Goal: Information Seeking & Learning: Find specific fact

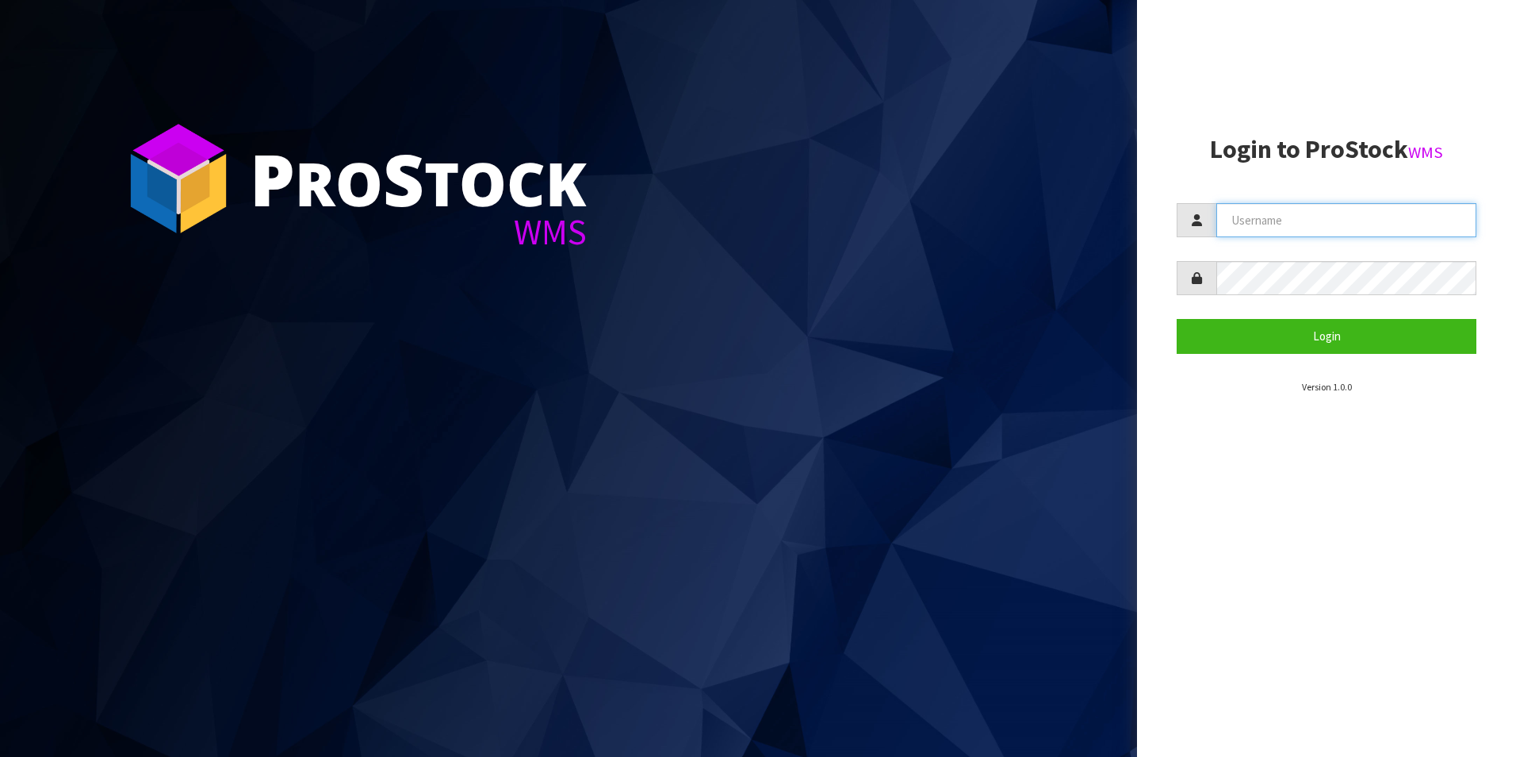
click at [1346, 228] on input "text" at bounding box center [1347, 220] width 260 height 34
click at [1297, 212] on input "text" at bounding box center [1347, 220] width 260 height 34
drag, startPoint x: 1240, startPoint y: 220, endPoint x: 1223, endPoint y: 220, distance: 16.7
click at [1223, 220] on input "aquacooler" at bounding box center [1347, 220] width 260 height 34
type input "Aquacooler"
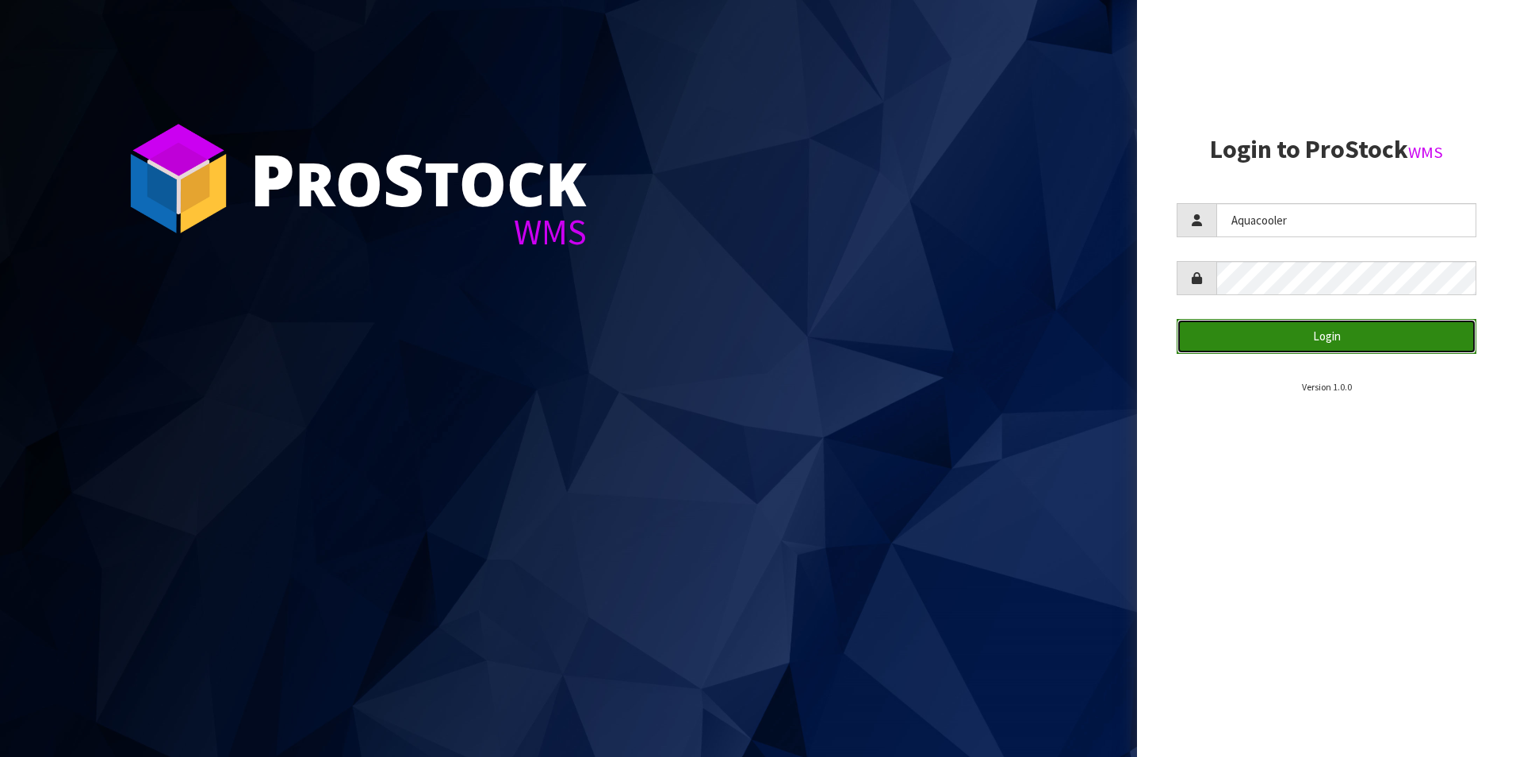
click at [1274, 331] on button "Login" at bounding box center [1327, 336] width 300 height 34
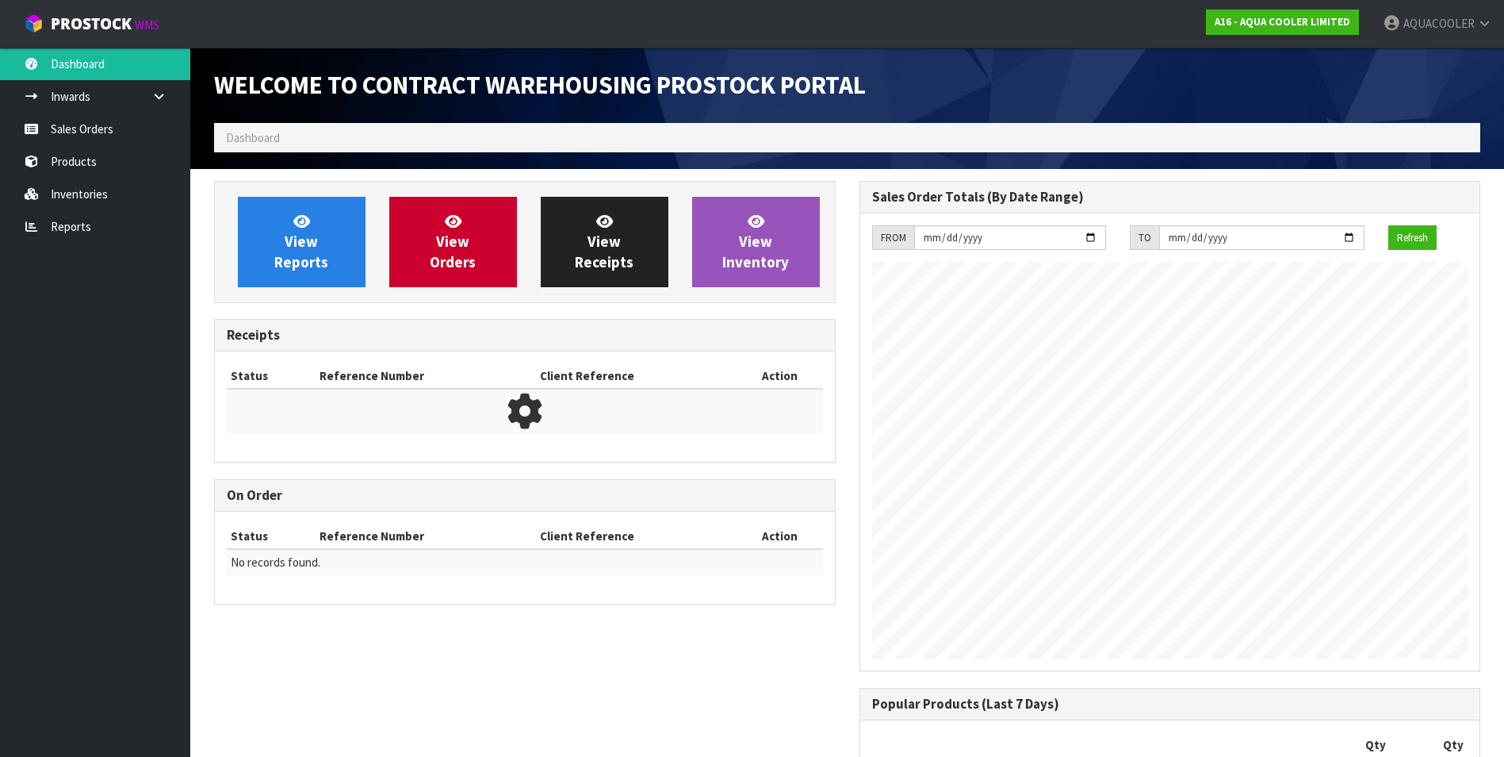
scroll to position [726, 645]
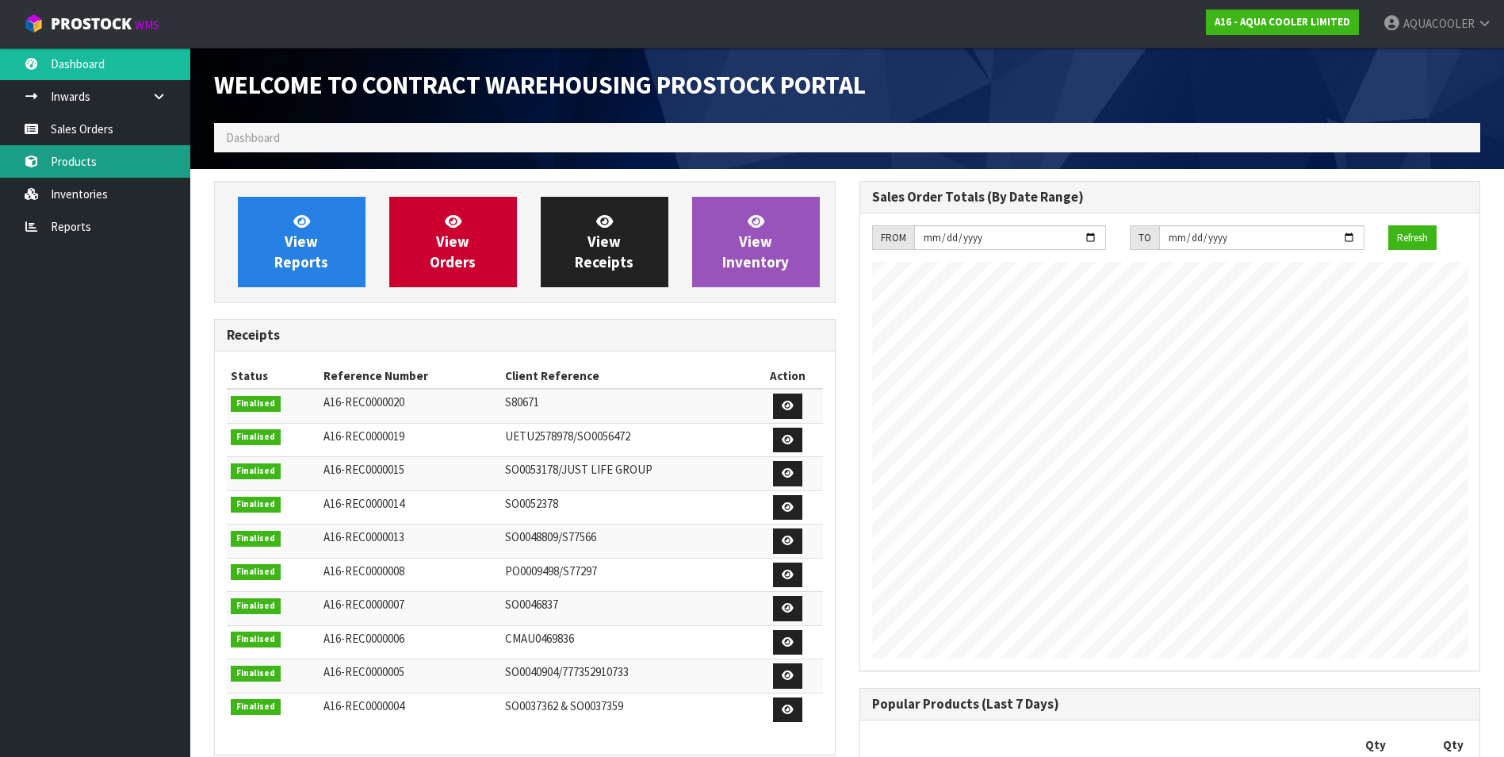
click at [105, 163] on link "Products" at bounding box center [95, 161] width 190 height 33
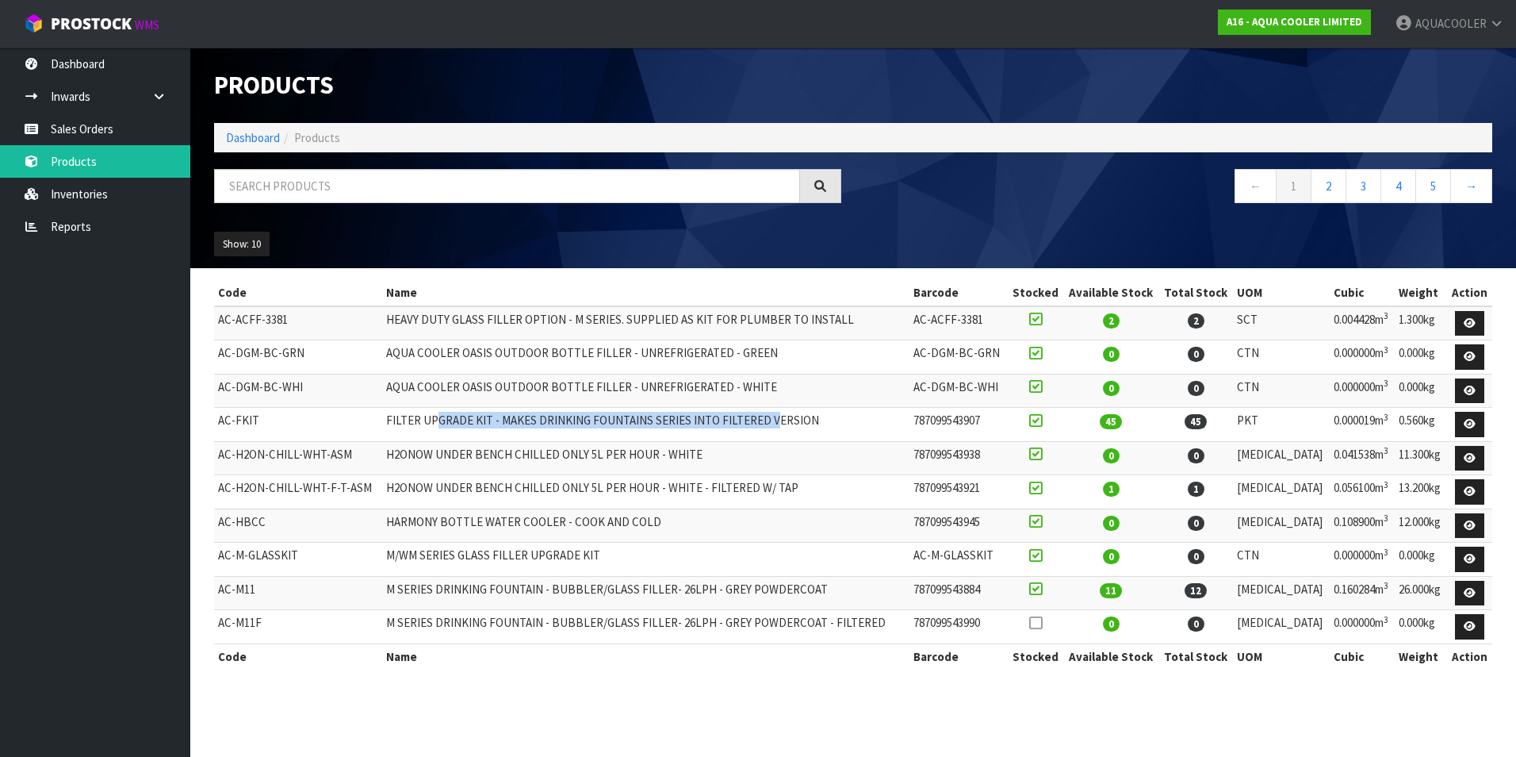
drag, startPoint x: 443, startPoint y: 420, endPoint x: 777, endPoint y: 415, distance: 334.7
click at [777, 415] on td "FILTER UPGRADE KIT - MAKES DRINKING FOUNTAINS SERIES INTO FILTERED VERSION" at bounding box center [645, 425] width 527 height 34
click at [842, 408] on td "FILTER UPGRADE KIT - MAKES DRINKING FOUNTAINS SERIES INTO FILTERED VERSION" at bounding box center [645, 425] width 527 height 34
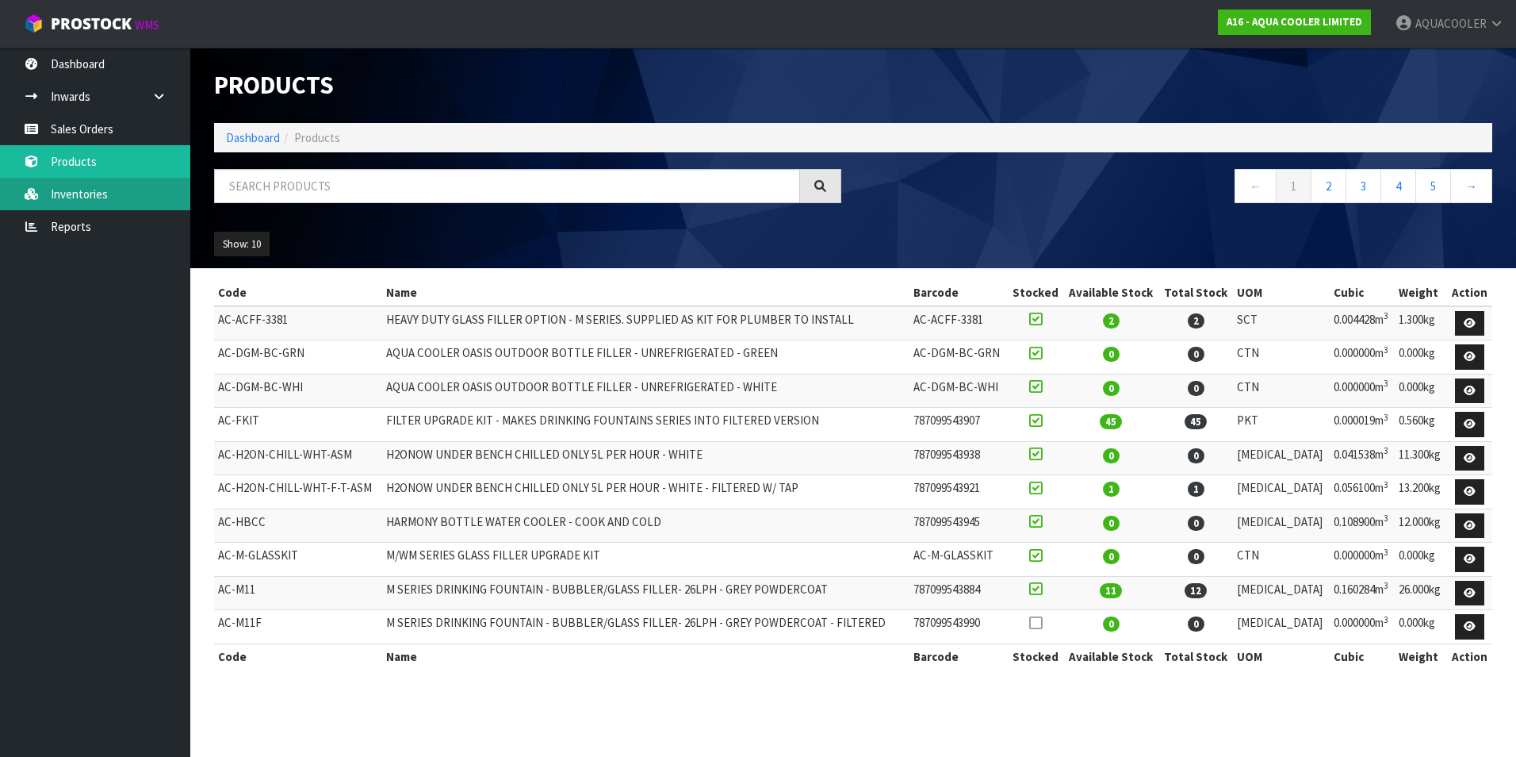
click at [88, 186] on link "Inventories" at bounding box center [95, 194] width 190 height 33
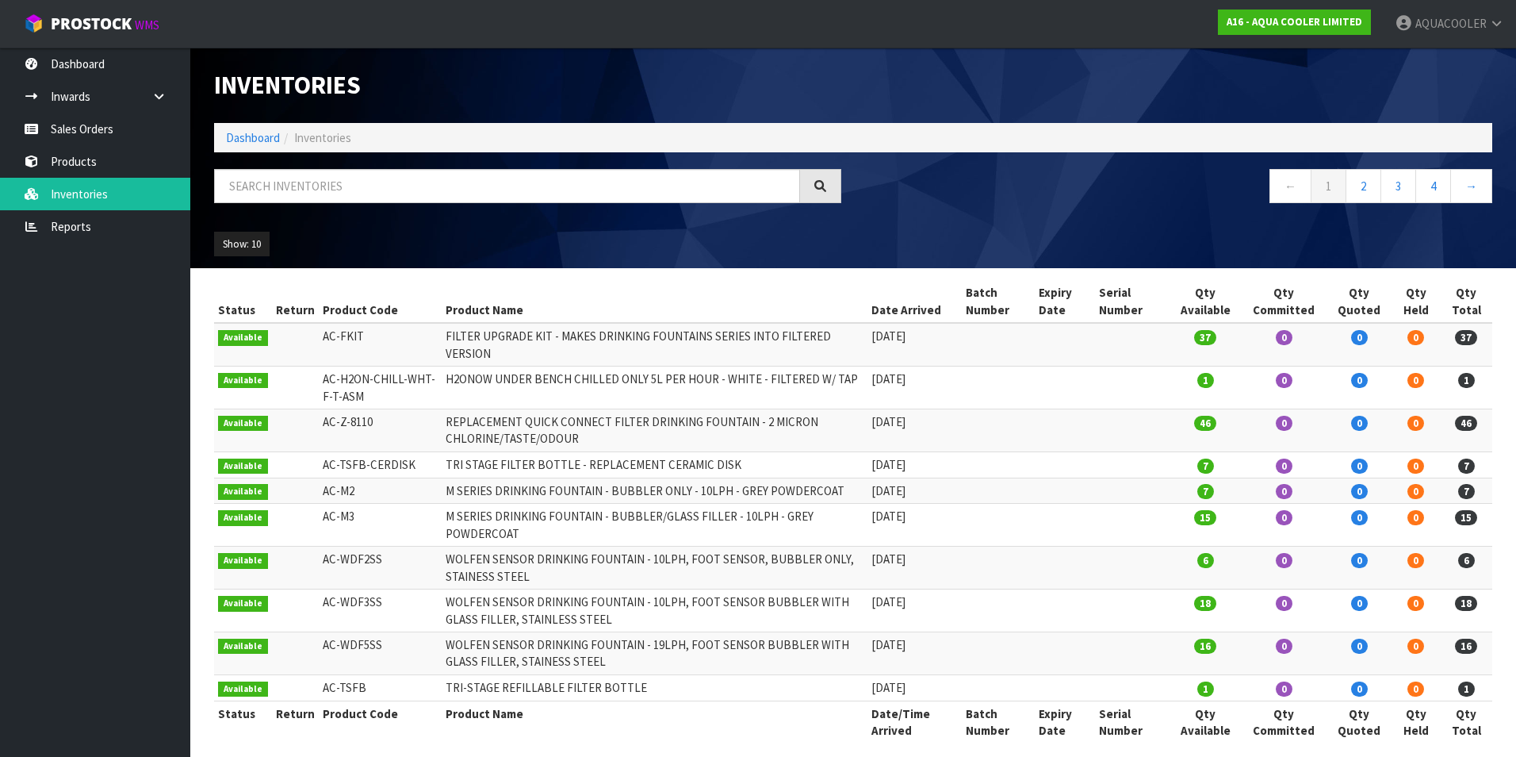
click at [761, 546] on td "WOLFEN SENSOR DRINKING FOUNTAIN - 10LPH, FOOT SENSOR, BUBBLER ONLY, STAINESS ST…" at bounding box center [654, 567] width 425 height 43
click at [66, 156] on link "Products" at bounding box center [95, 161] width 190 height 33
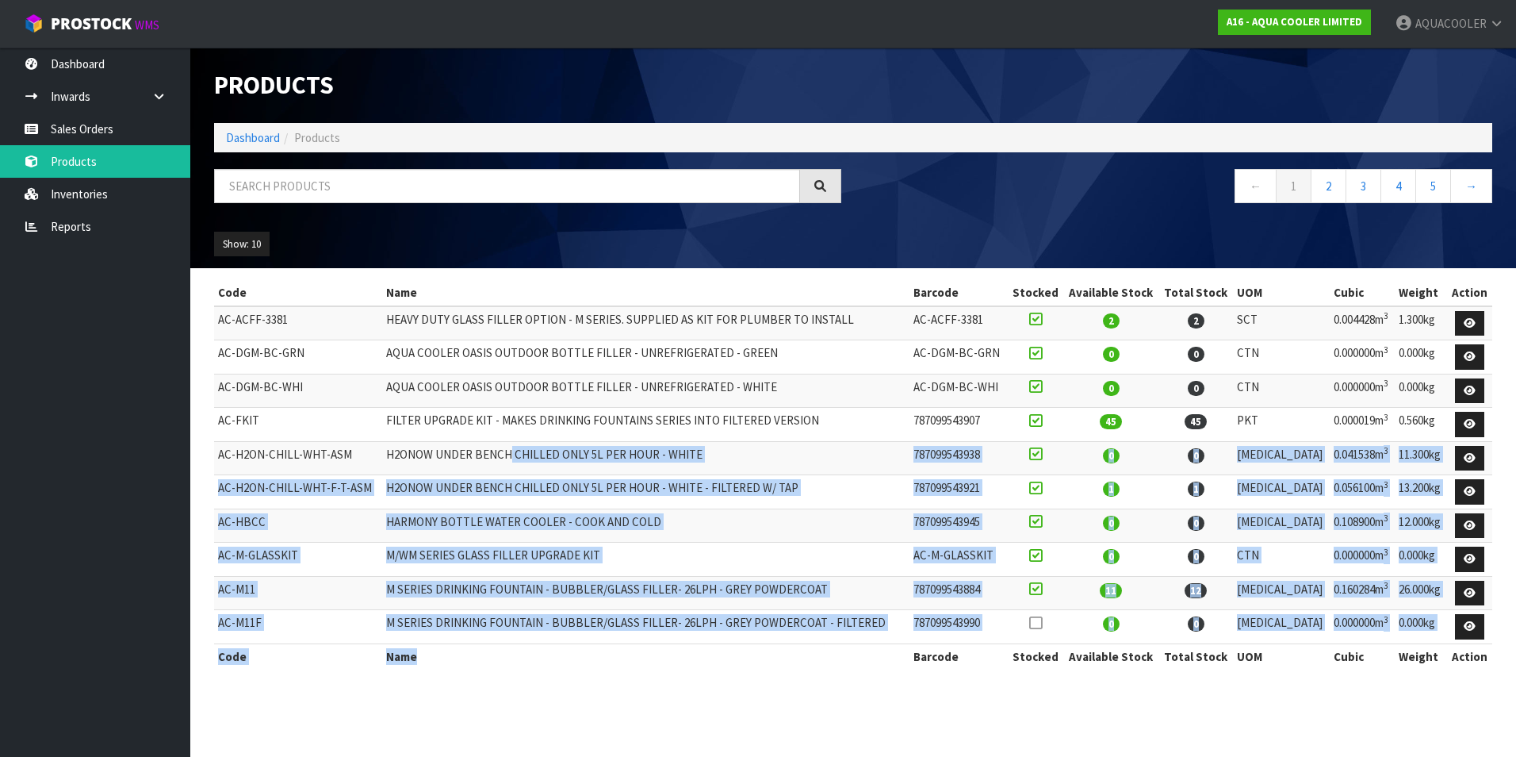
drag, startPoint x: 531, startPoint y: 585, endPoint x: 536, endPoint y: 653, distance: 67.6
click at [536, 653] on table "Code Name Barcode Stocked Available Stock Total Stock UOM Cubic Weight Action A…" at bounding box center [853, 474] width 1278 height 389
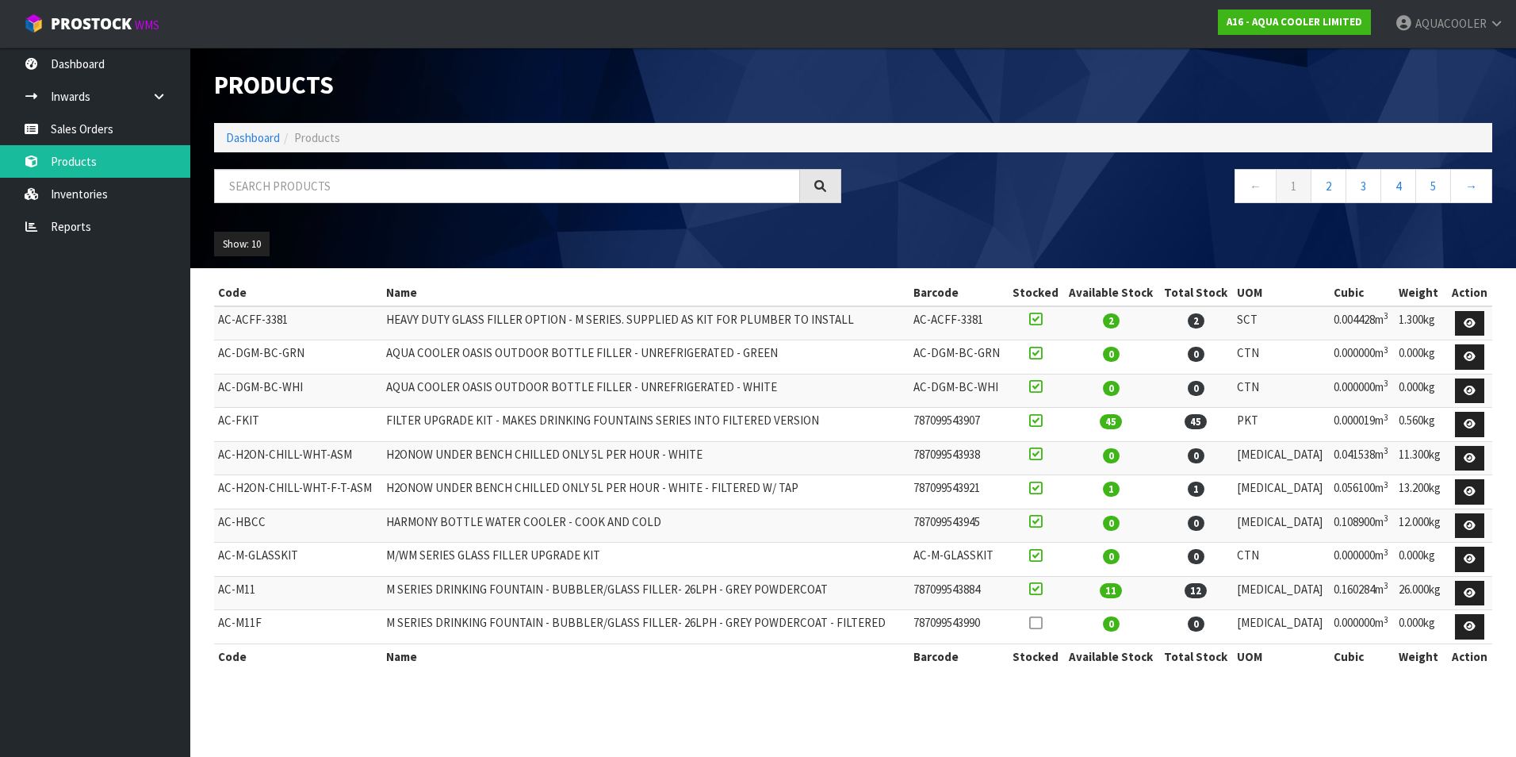
drag, startPoint x: 536, startPoint y: 653, endPoint x: 519, endPoint y: 670, distance: 24.1
click at [519, 670] on div "Code Name Barcode Stocked Available Stock Total Stock UOM Cubic Weight Action A…" at bounding box center [853, 482] width 1278 height 405
click at [51, 182] on link "Inventories" at bounding box center [95, 194] width 190 height 33
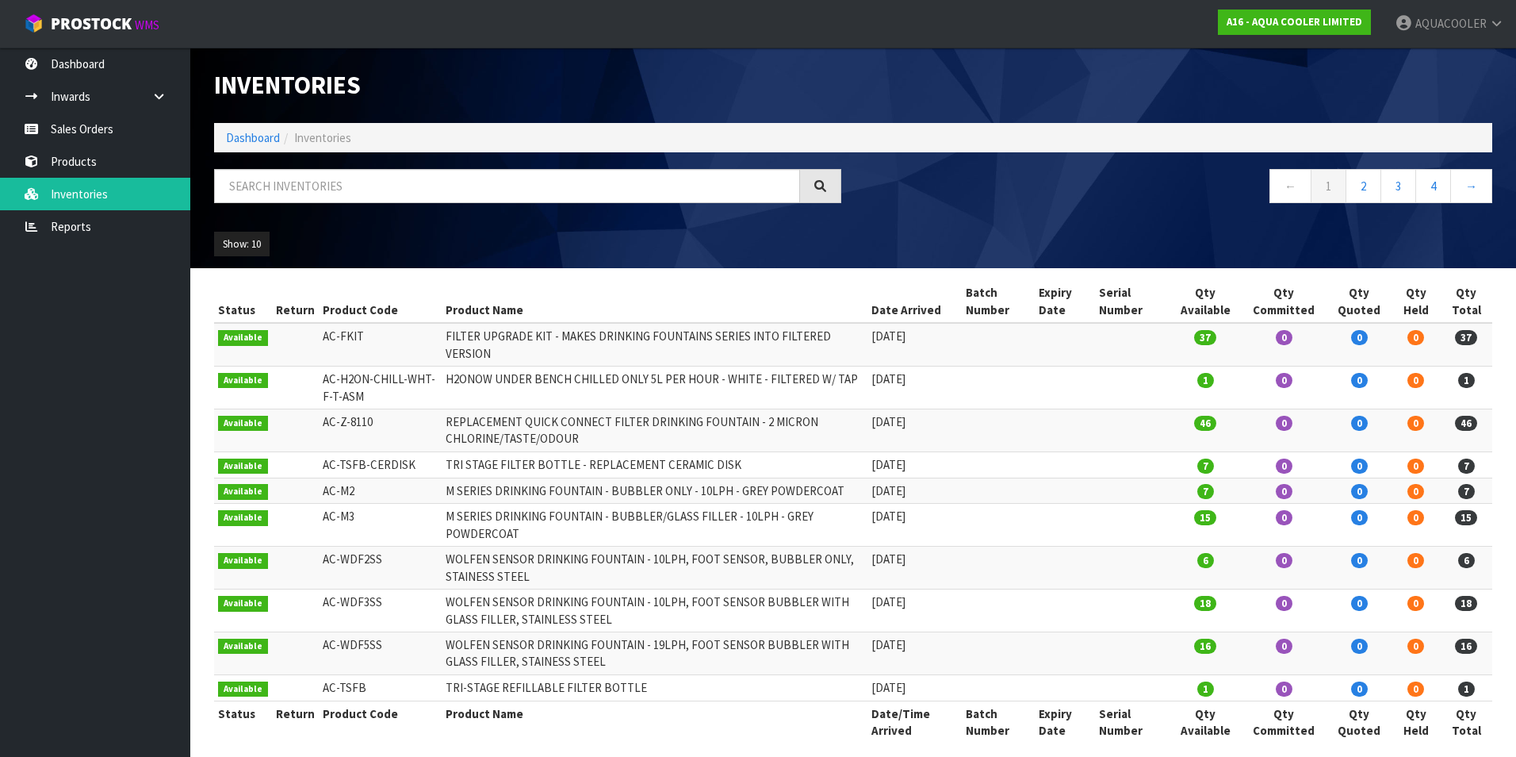
click at [348, 302] on th "Product Code" at bounding box center [381, 301] width 124 height 43
drag, startPoint x: 354, startPoint y: 306, endPoint x: 371, endPoint y: 316, distance: 19.9
click at [371, 316] on th "Product Code" at bounding box center [381, 301] width 124 height 43
drag, startPoint x: 371, startPoint y: 316, endPoint x: 358, endPoint y: 305, distance: 16.3
click at [358, 305] on th "Product Code" at bounding box center [381, 301] width 124 height 43
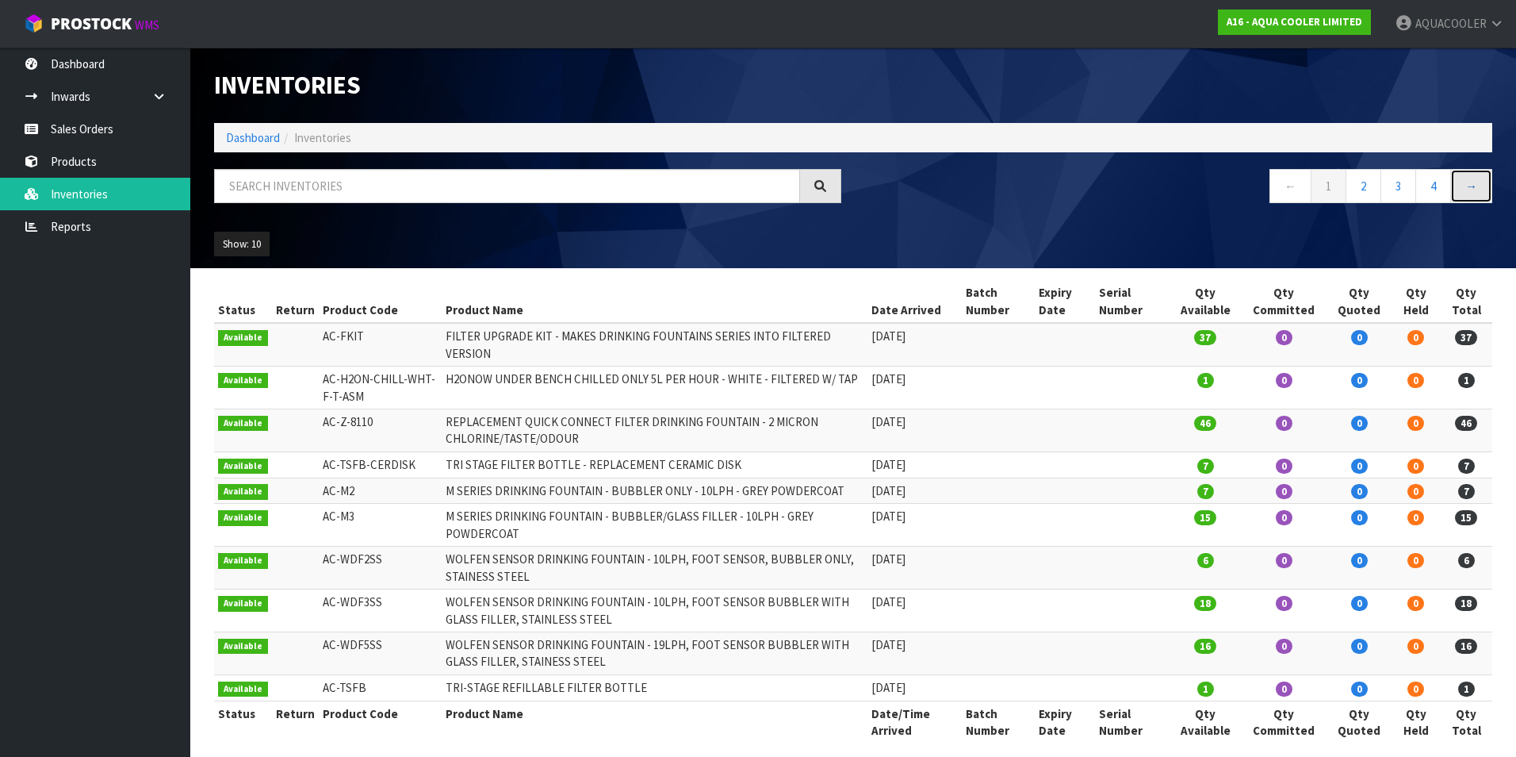
click at [1481, 188] on link "→" at bounding box center [1471, 186] width 42 height 34
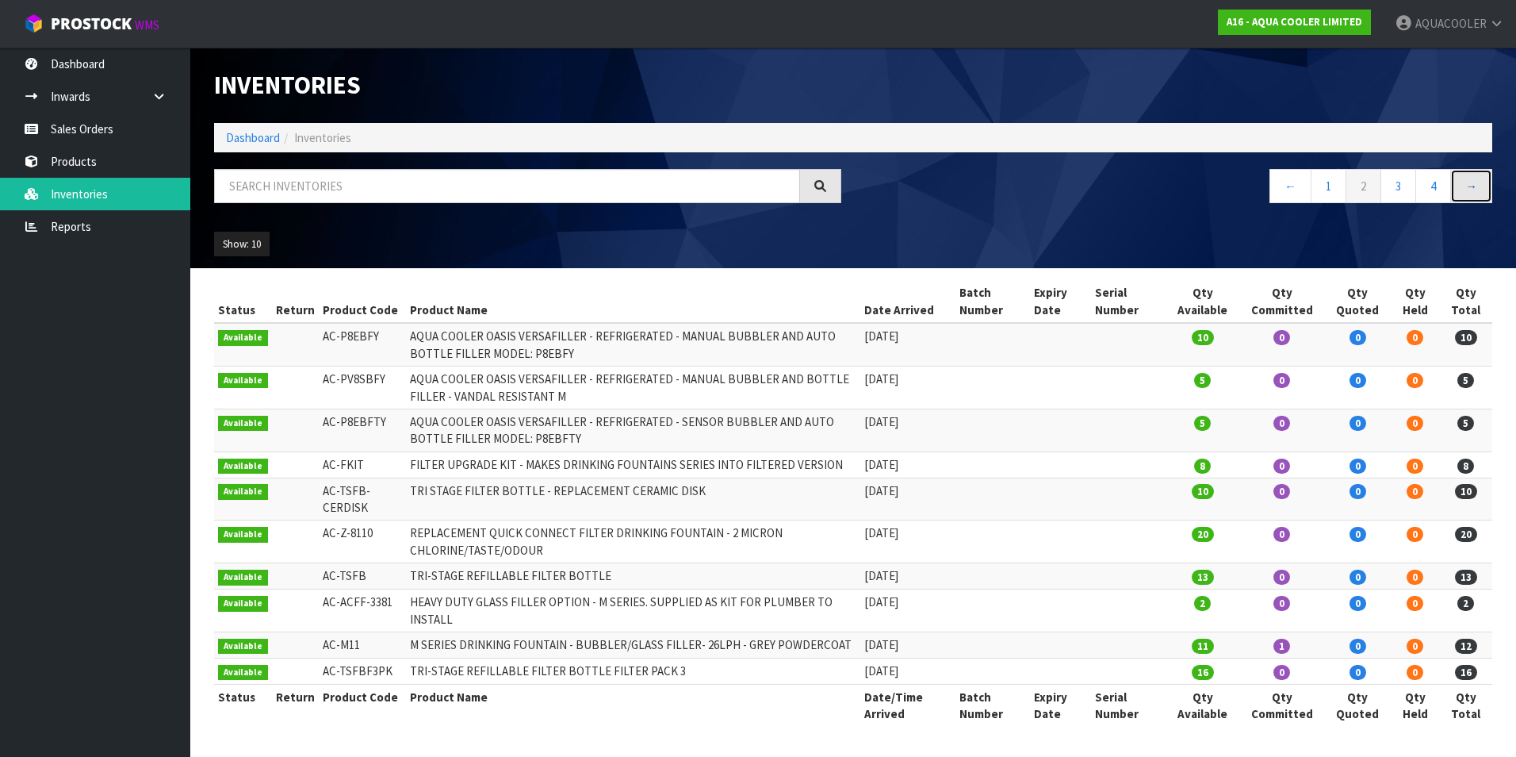
click at [1481, 188] on link "→" at bounding box center [1471, 186] width 42 height 34
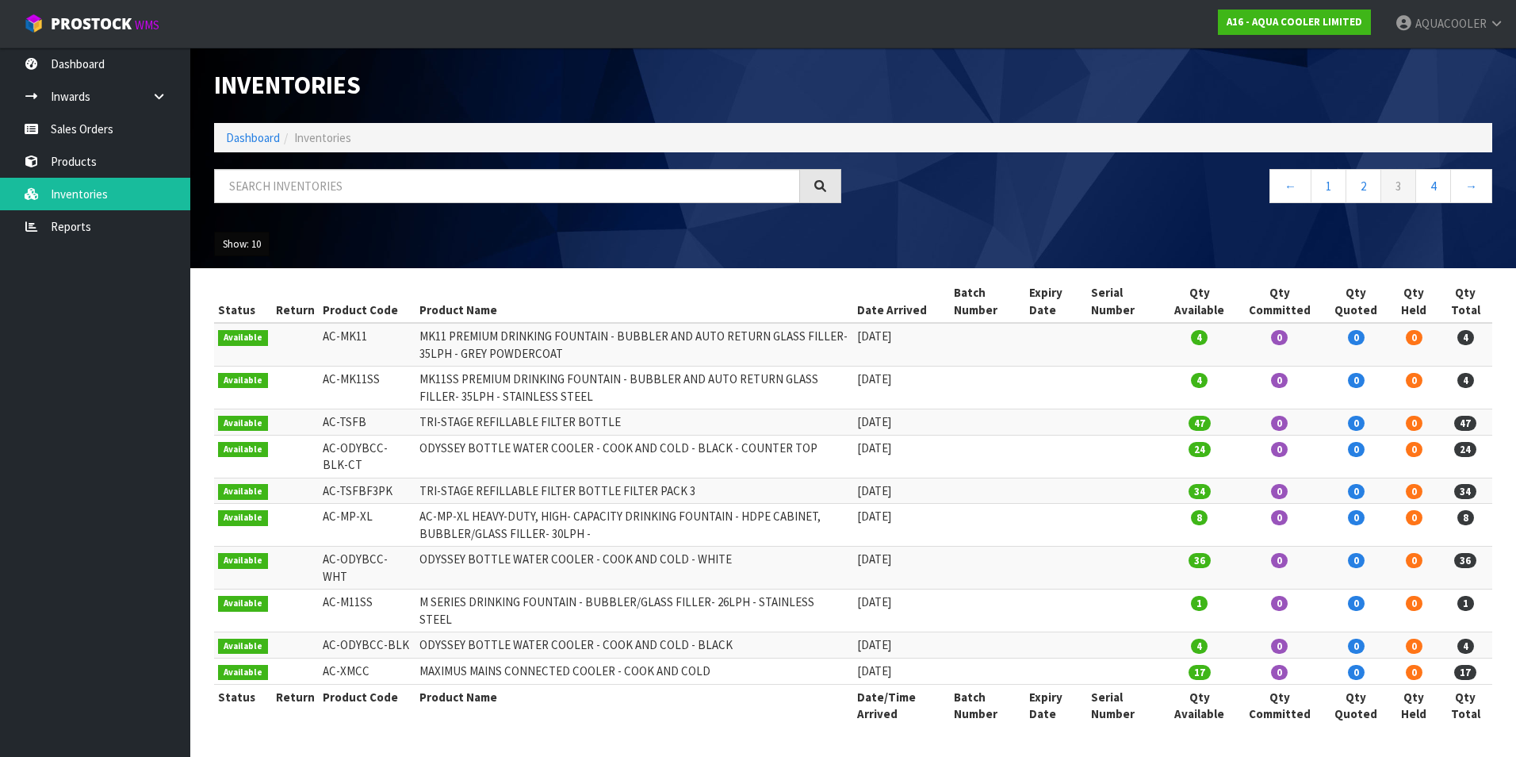
click at [256, 245] on button "Show: 10" at bounding box center [242, 244] width 56 height 25
click at [281, 343] on link "50" at bounding box center [277, 338] width 125 height 21
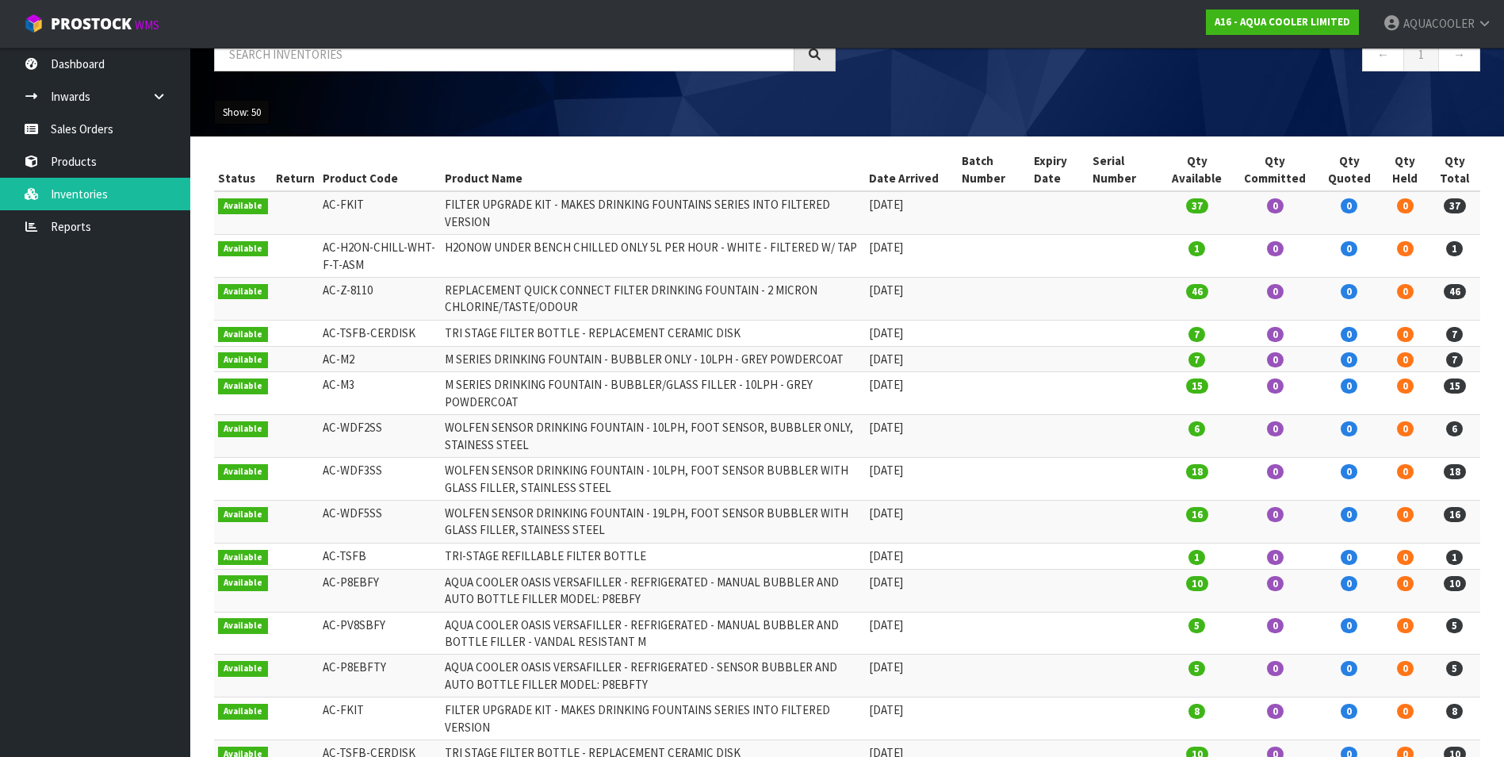
scroll to position [107, 0]
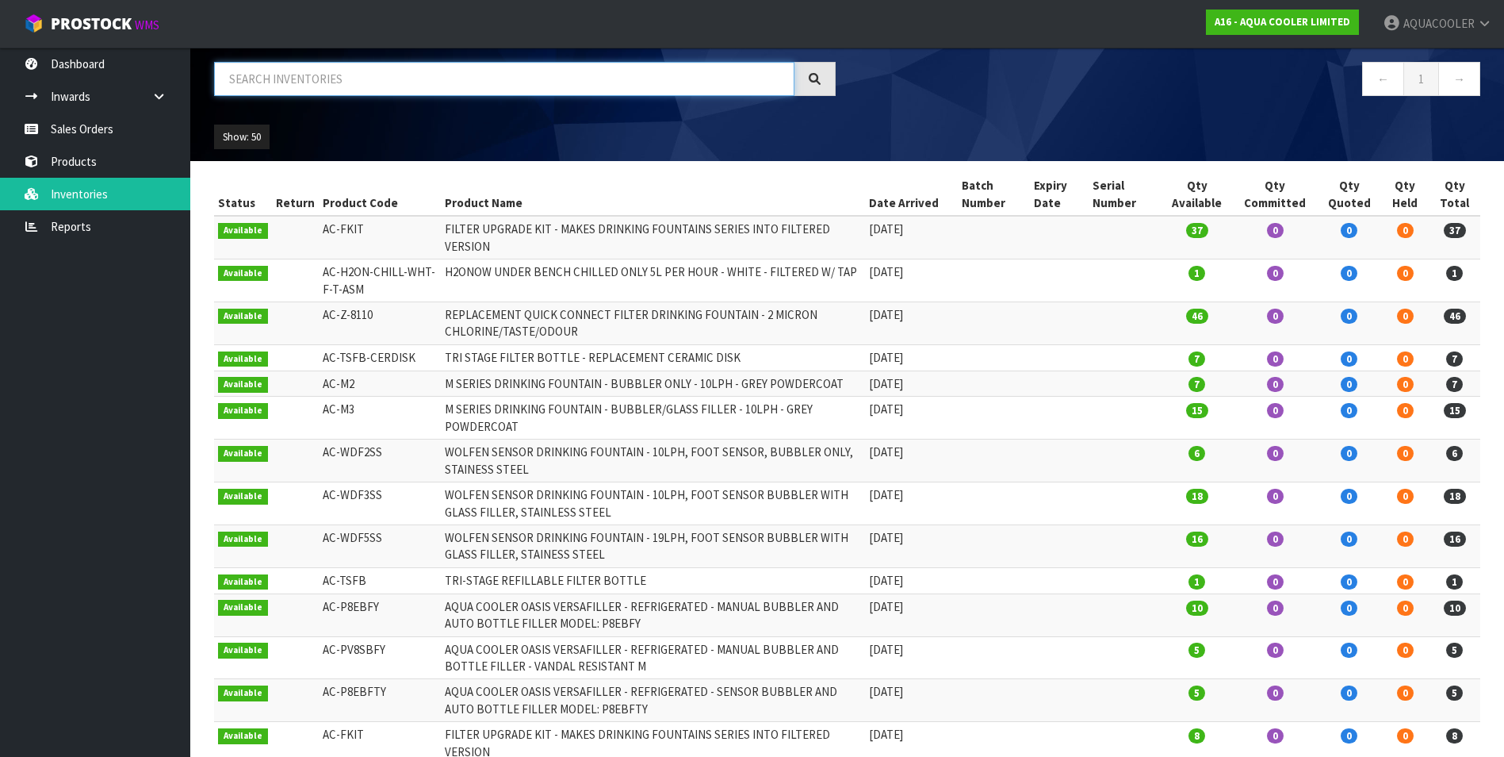
click at [450, 80] on input "text" at bounding box center [504, 79] width 581 height 34
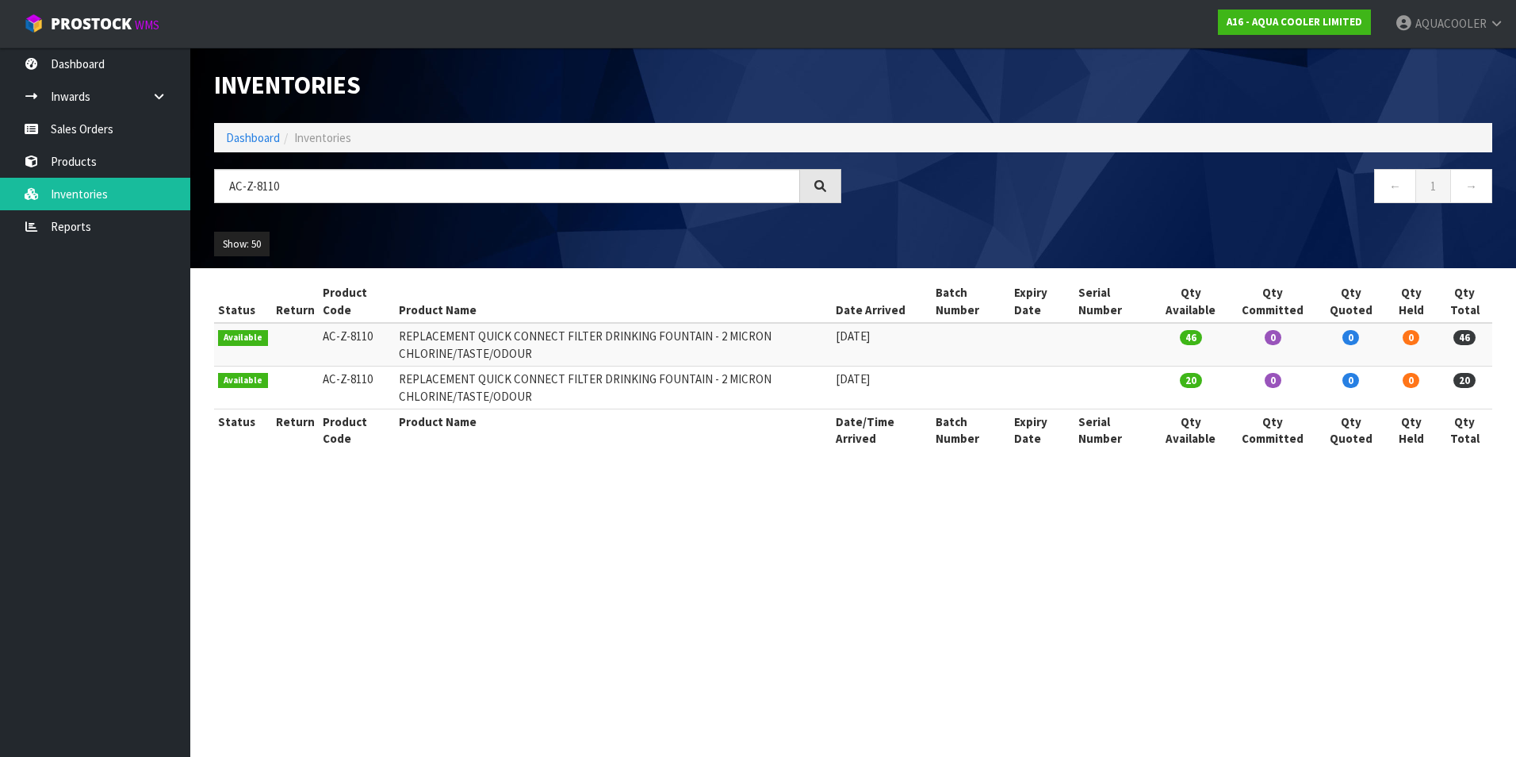
click at [819, 535] on section "Inventories Dashboard Inventories AC-Z-8110 ← 1 → Show: 50 5 10 25 50 All Show …" at bounding box center [758, 378] width 1516 height 757
drag, startPoint x: 543, startPoint y: 395, endPoint x: 666, endPoint y: 393, distance: 122.9
click at [666, 393] on td "REPLACEMENT QUICK CONNECT FILTER DRINKING FOUNTAIN - 2 MICRON CHLORINE/TASTE/OD…" at bounding box center [613, 387] width 436 height 43
drag, startPoint x: 666, startPoint y: 393, endPoint x: 678, endPoint y: 384, distance: 15.2
click at [678, 384] on td "REPLACEMENT QUICK CONNECT FILTER DRINKING FOUNTAIN - 2 MICRON CHLORINE/TASTE/OD…" at bounding box center [613, 387] width 436 height 43
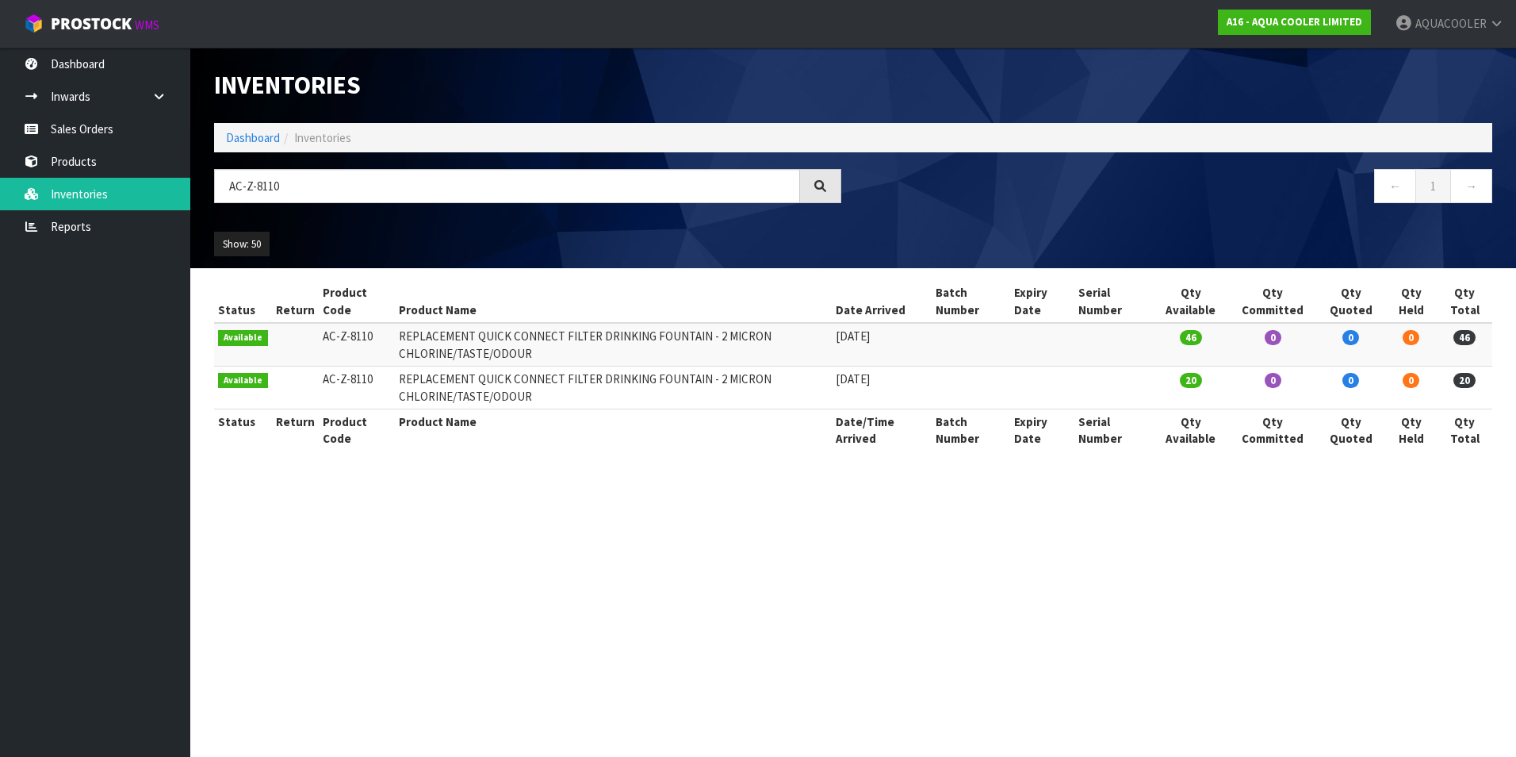
click at [831, 389] on td "REPLACEMENT QUICK CONNECT FILTER DRINKING FOUNTAIN - 2 MICRON CHLORINE/TASTE/OD…" at bounding box center [613, 387] width 436 height 43
click at [599, 481] on section "Inventories Dashboard Inventories AC-Z-8110 ← 1 → Show: 50 5 10 25 50 All Show …" at bounding box center [758, 378] width 1516 height 757
click at [576, 178] on input "AC-Z-8110" at bounding box center [507, 186] width 586 height 34
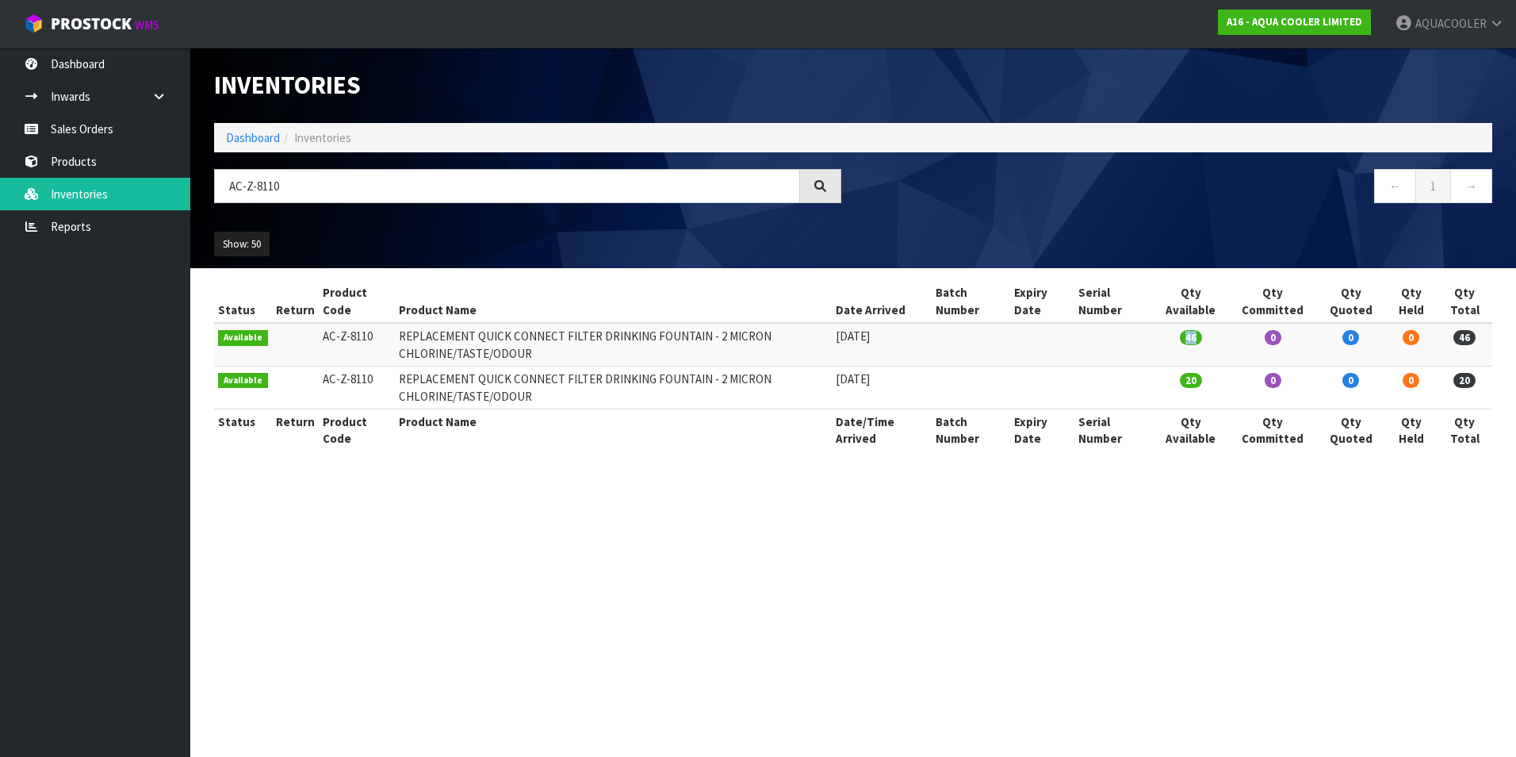
drag, startPoint x: 1169, startPoint y: 333, endPoint x: 1280, endPoint y: 335, distance: 111.1
click at [1280, 335] on tr "Available AC-Z-8110 REPLACEMENT QUICK CONNECT FILTER DRINKING FOUNTAIN - 2 MICR…" at bounding box center [853, 344] width 1278 height 43
click at [424, 134] on ol "Dashboard Inventories" at bounding box center [853, 137] width 1278 height 29
click at [360, 199] on input "AC-Z-8110" at bounding box center [507, 186] width 586 height 34
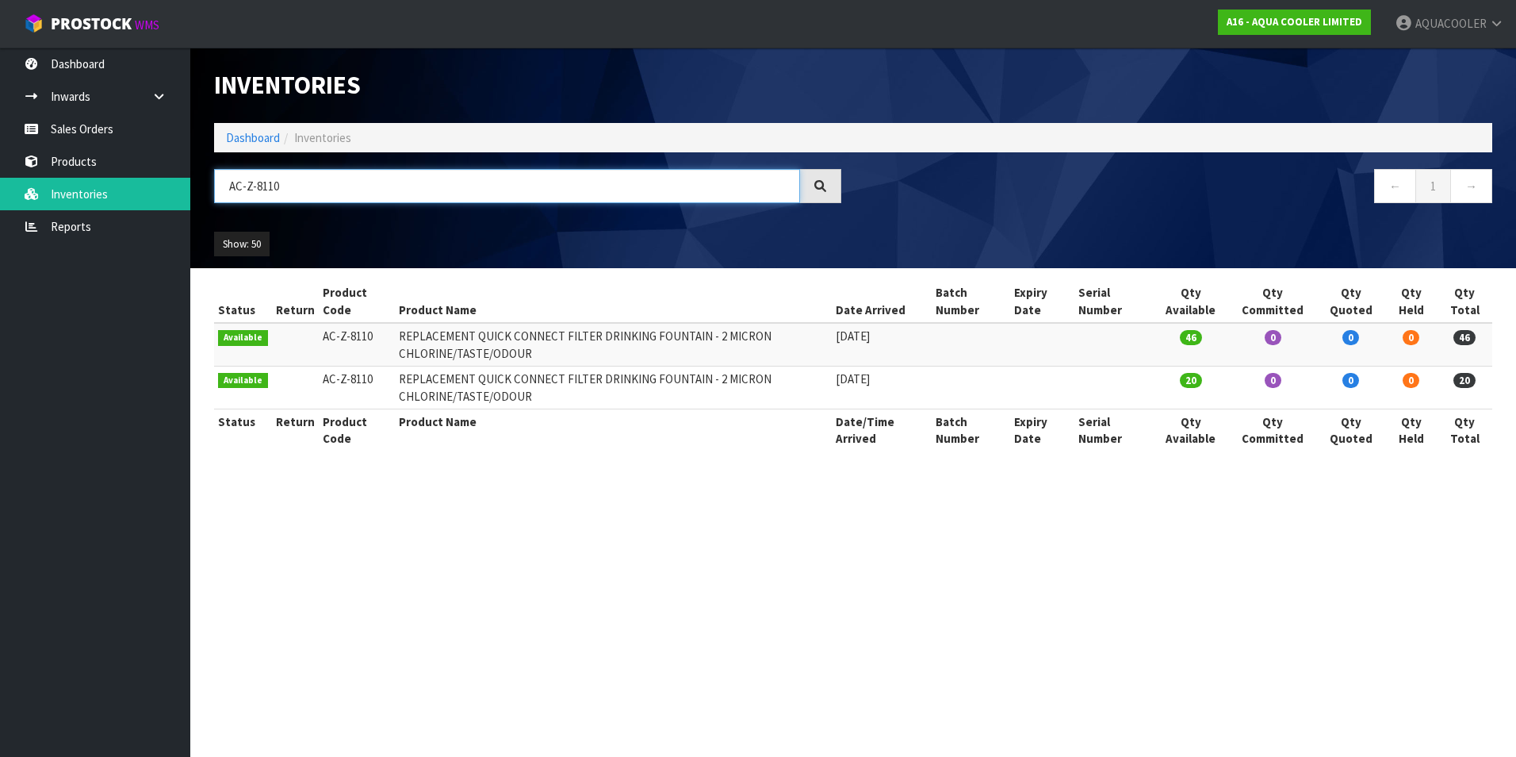
click at [360, 199] on input "AC-Z-8110" at bounding box center [507, 186] width 586 height 34
paste input "MP-XL-F"
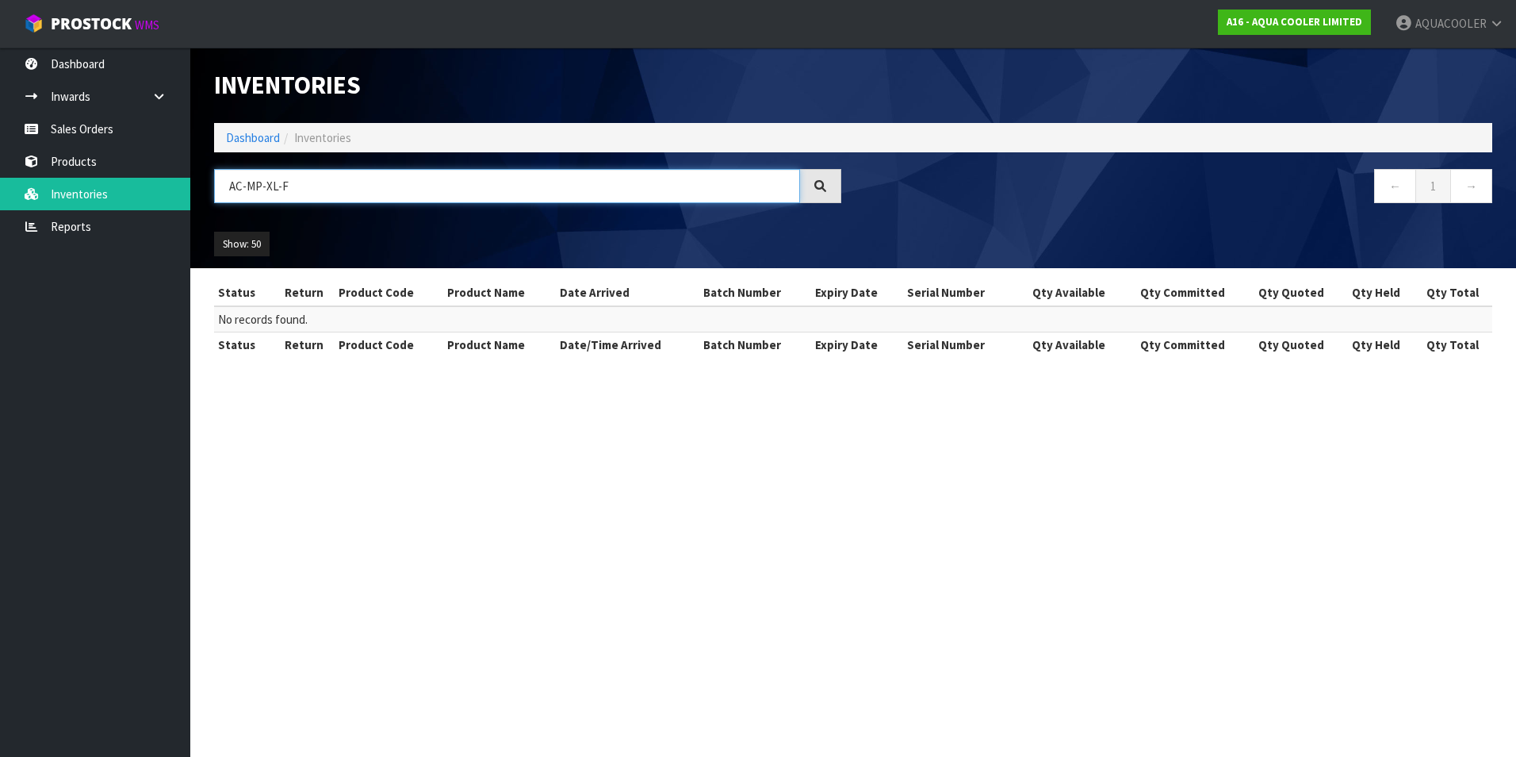
drag, startPoint x: 291, startPoint y: 193, endPoint x: 304, endPoint y: 193, distance: 12.7
click at [293, 193] on input "AC-MP-XL-F" at bounding box center [507, 186] width 586 height 34
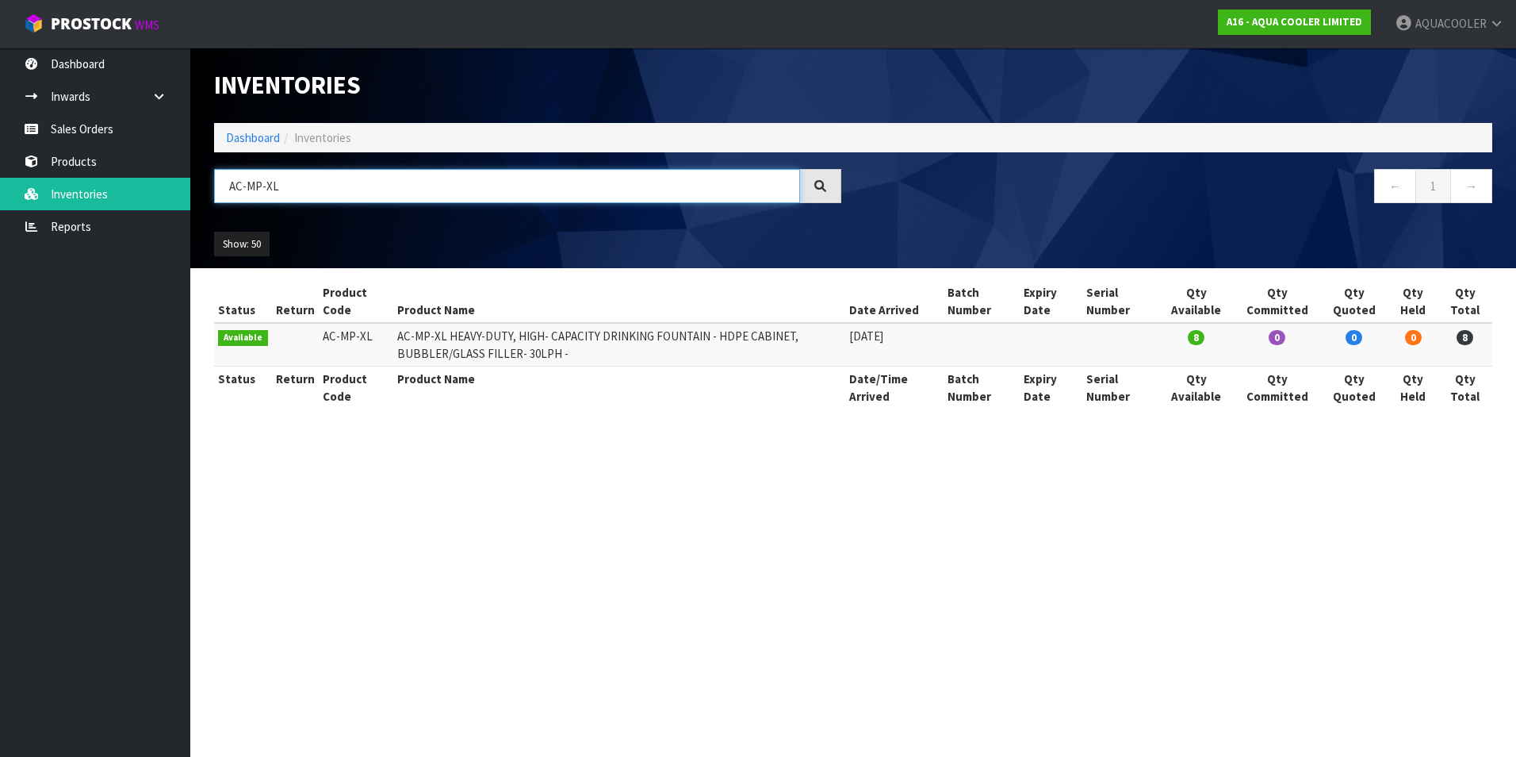
click at [389, 176] on input "AC-MP-XL" at bounding box center [507, 186] width 586 height 34
paste input "W8EBFY-FS"
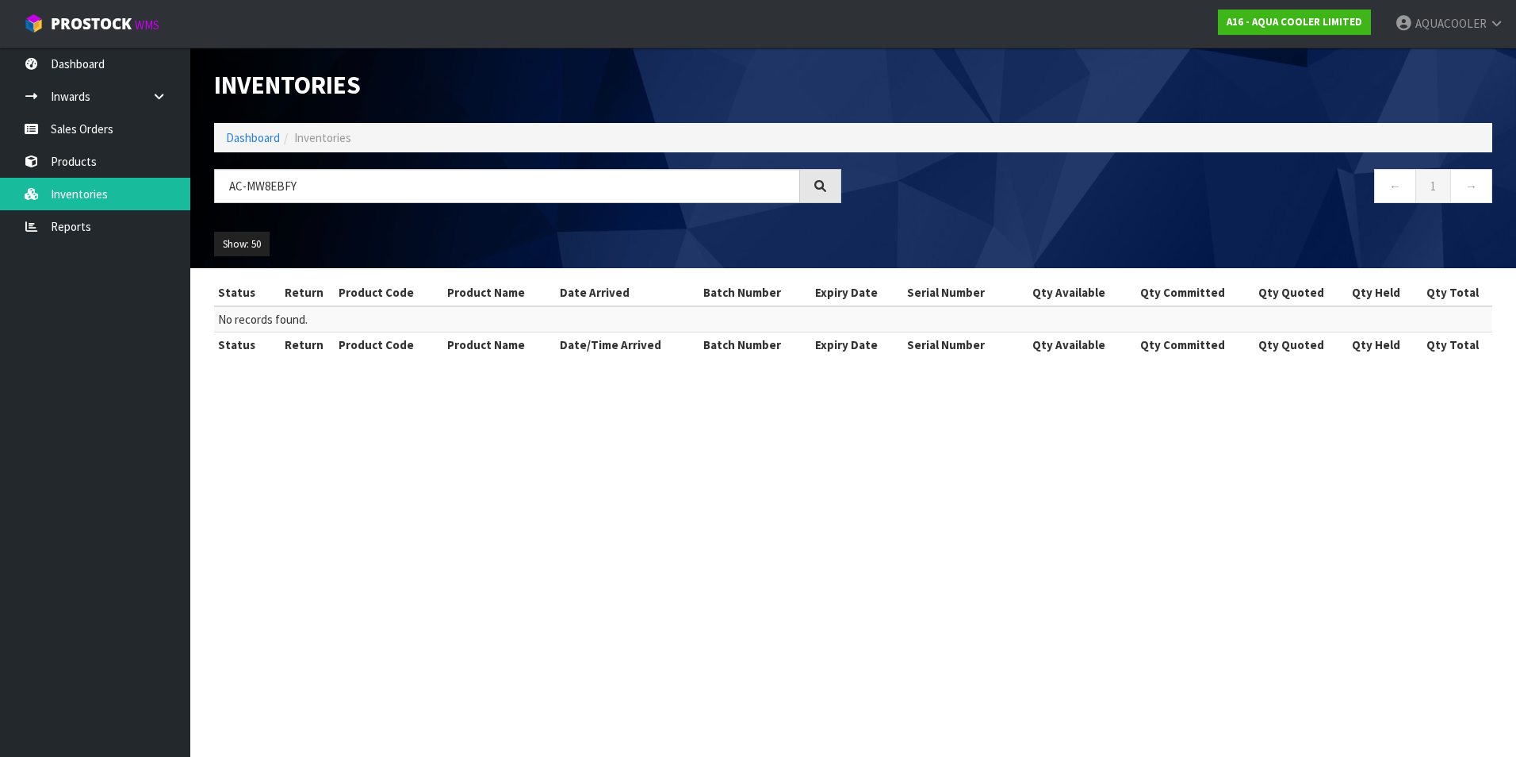
click at [818, 185] on icon at bounding box center [820, 186] width 12 height 12
click at [486, 193] on input "AC-MW8EBFY" at bounding box center [507, 186] width 586 height 34
click at [251, 186] on input "AC-MW8EBFY" at bounding box center [507, 186] width 586 height 34
drag, startPoint x: 247, startPoint y: 185, endPoint x: 219, endPoint y: 186, distance: 28.6
click at [219, 186] on input "AC-MW8EBFY" at bounding box center [507, 186] width 586 height 34
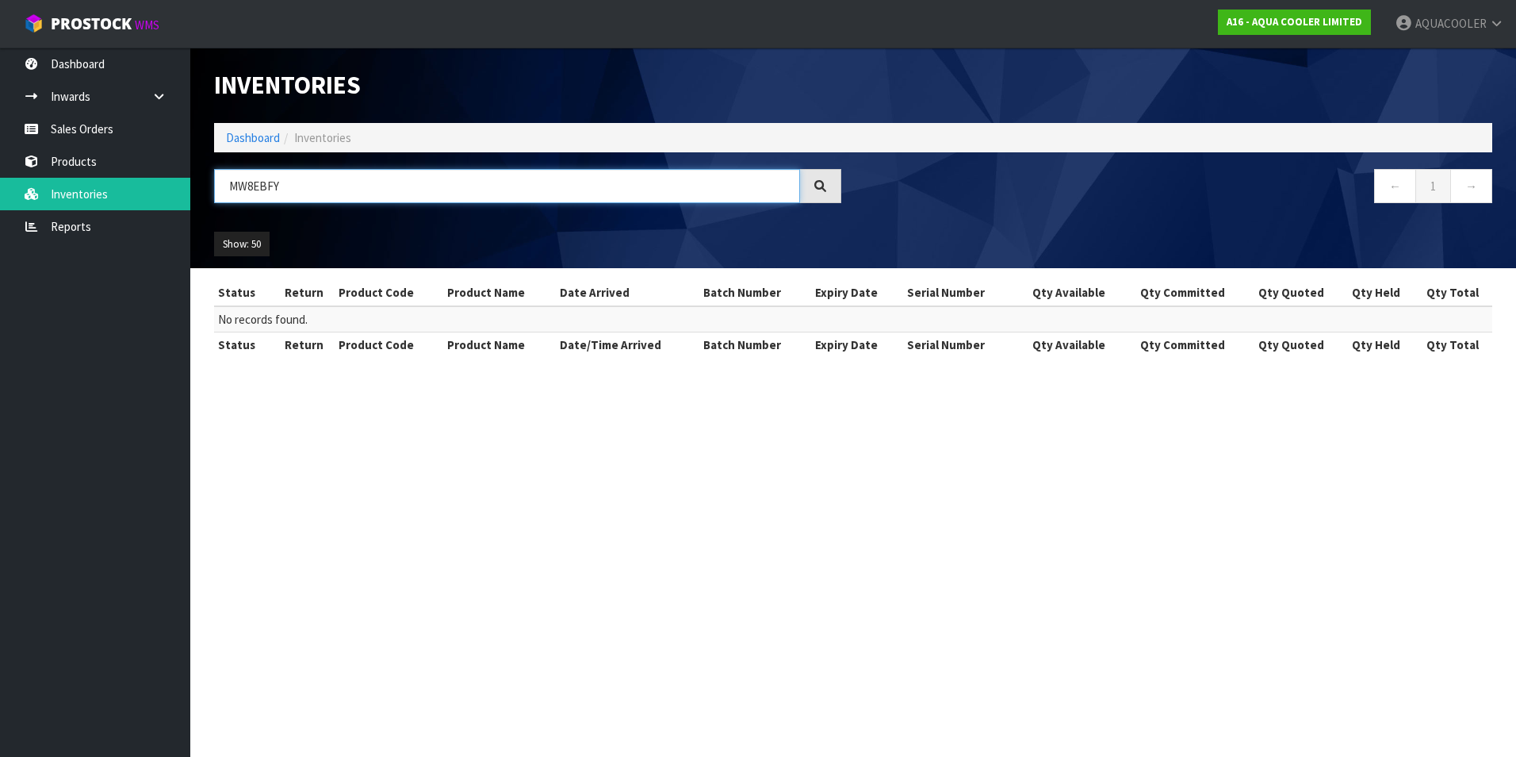
drag, startPoint x: 257, startPoint y: 185, endPoint x: 333, endPoint y: 179, distance: 76.3
click at [333, 179] on input "MW8EBFY" at bounding box center [507, 186] width 586 height 34
click at [331, 179] on input "MW8" at bounding box center [507, 186] width 586 height 34
type input "M"
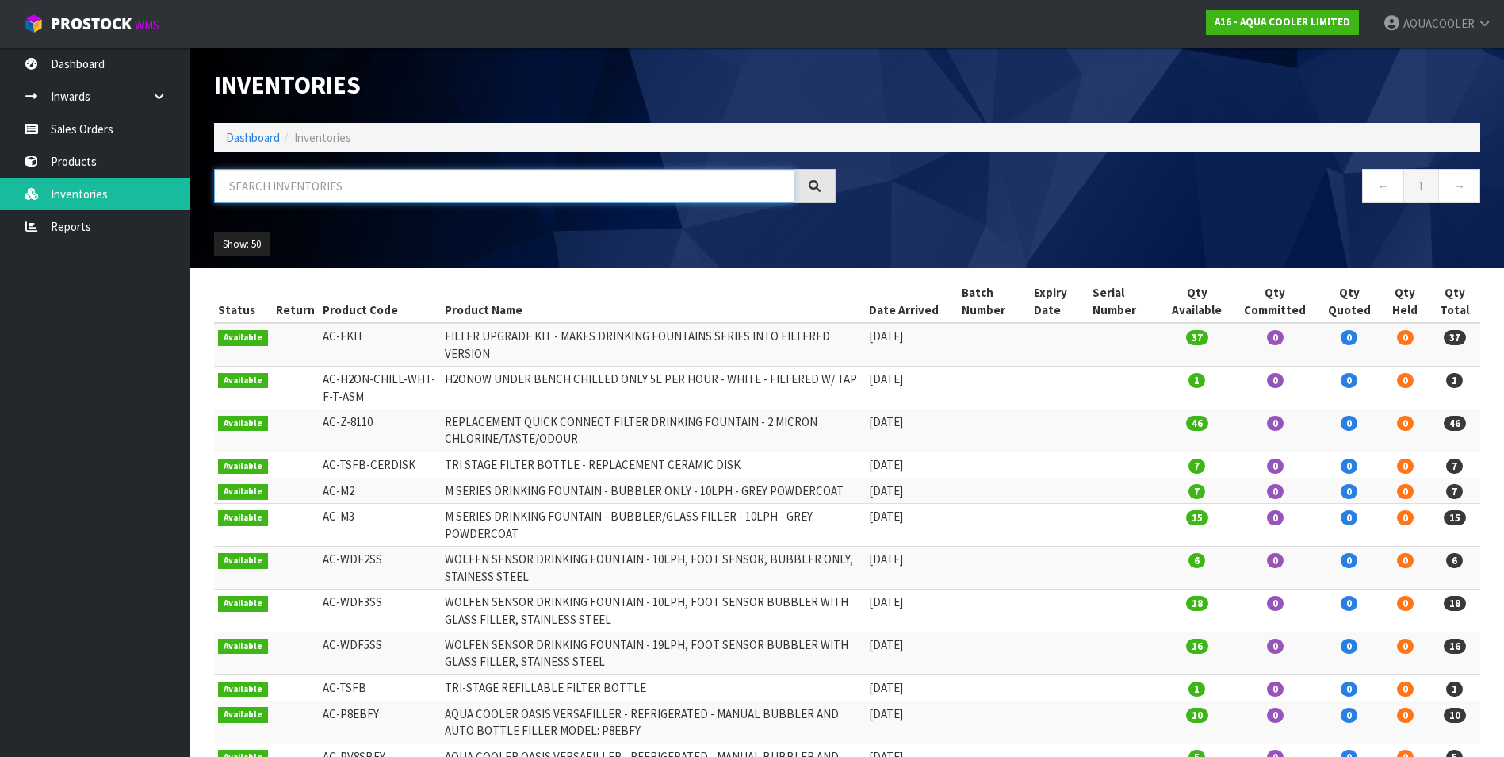
click at [339, 183] on input "text" at bounding box center [504, 186] width 581 height 34
paste input "AC-Z-8115"
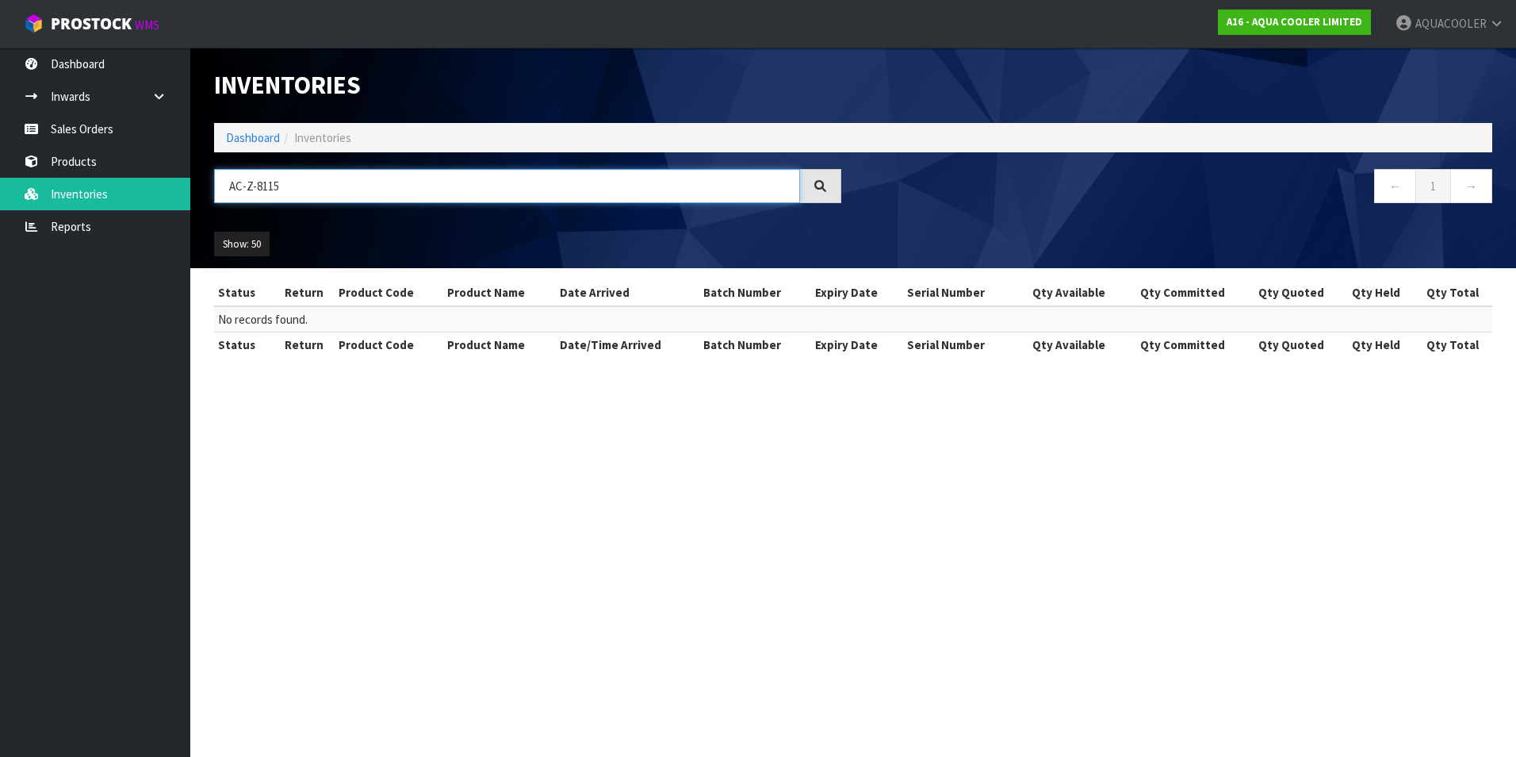
click at [338, 184] on input "AC-Z-8115" at bounding box center [507, 186] width 586 height 34
drag, startPoint x: 243, startPoint y: 182, endPoint x: 217, endPoint y: 182, distance: 27.0
click at [219, 182] on input "AC-Z-8115" at bounding box center [507, 186] width 586 height 34
type input "Z-8115"
drag, startPoint x: 309, startPoint y: 197, endPoint x: 59, endPoint y: 198, distance: 250.6
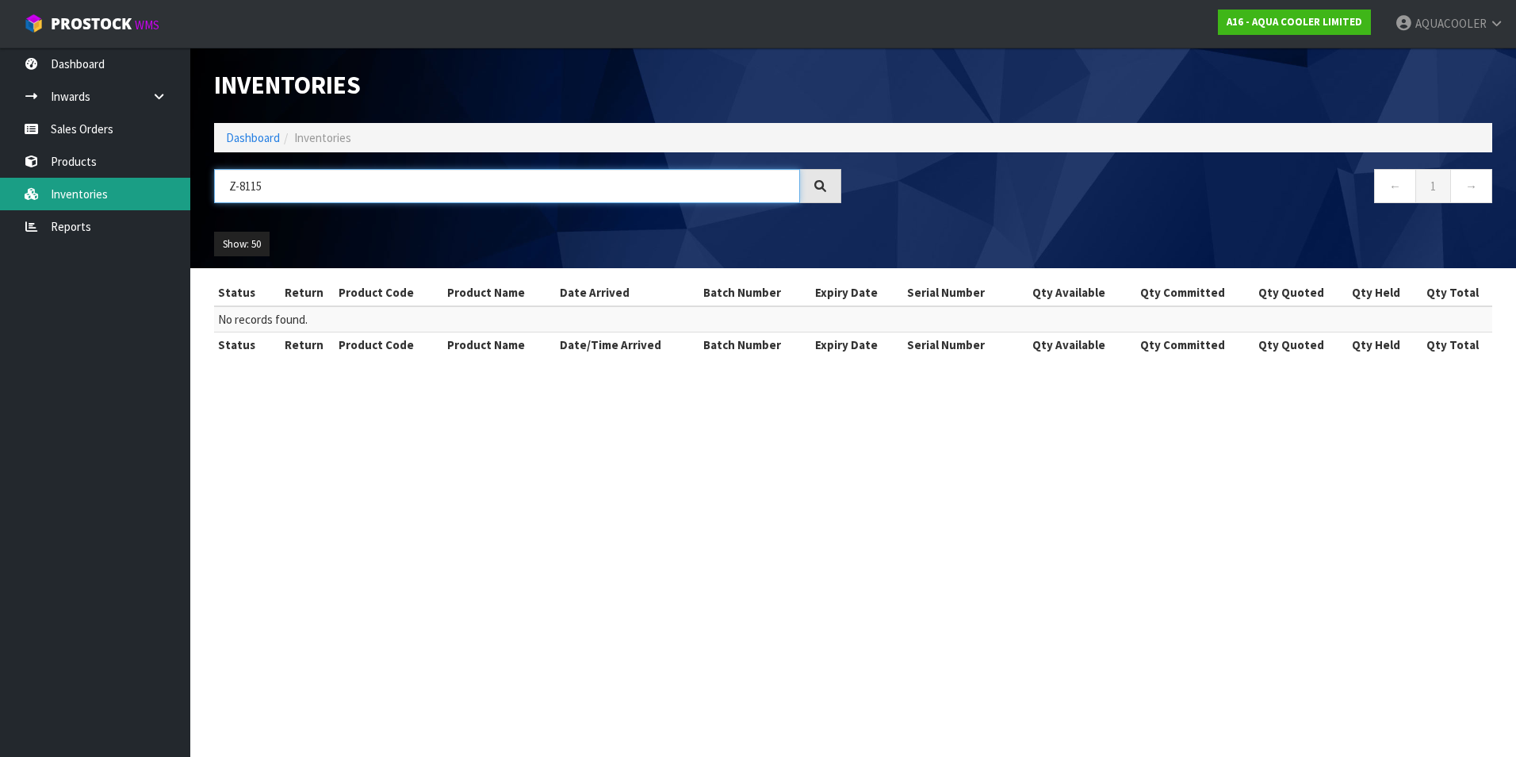
click at [59, 198] on body "Toggle navigation ProStock WMS A16 - AQUA COOLER LIMITED AQUACOOLER Logout Dash…" at bounding box center [758, 378] width 1516 height 757
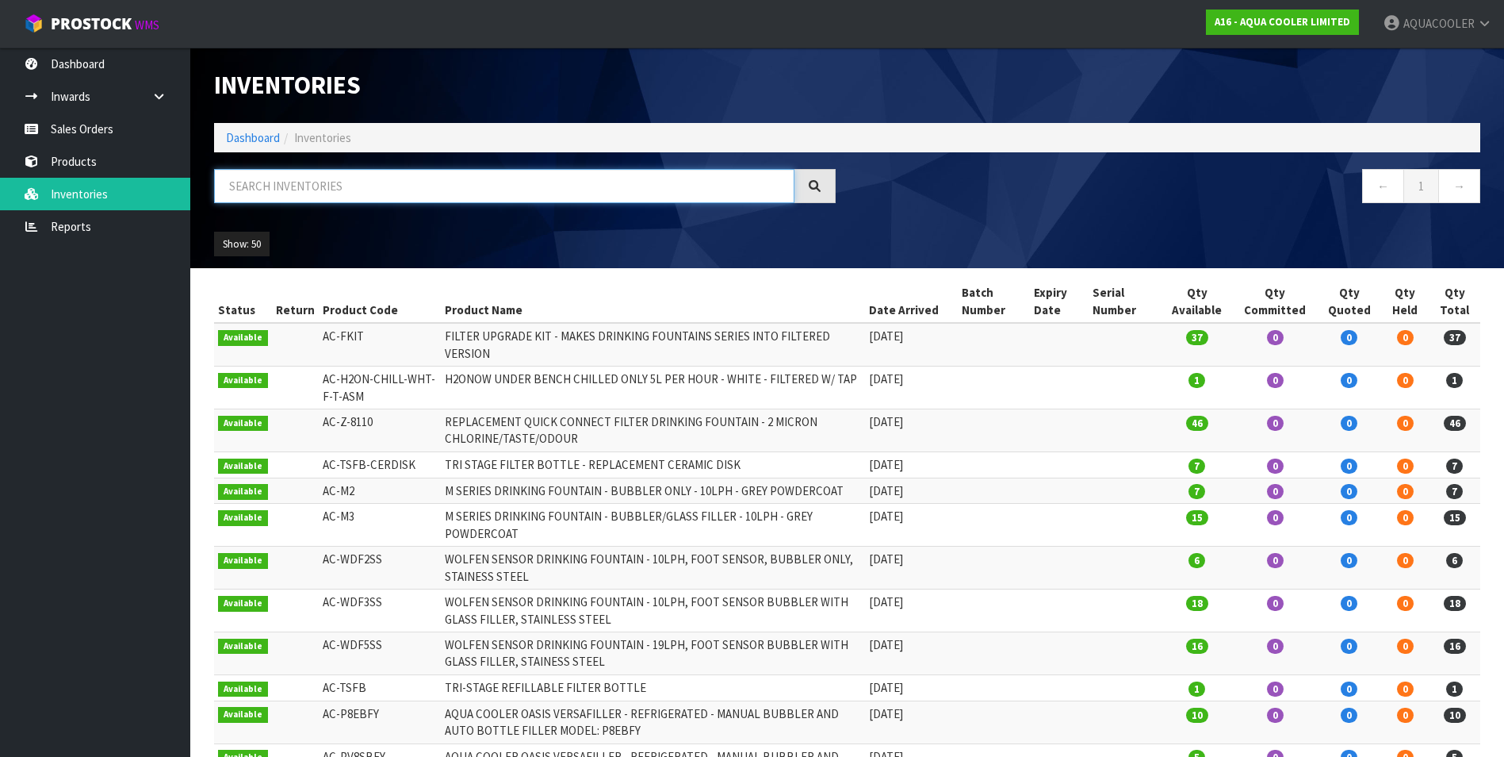
click at [285, 199] on input "text" at bounding box center [504, 186] width 581 height 34
paste input "AC-FKIT"
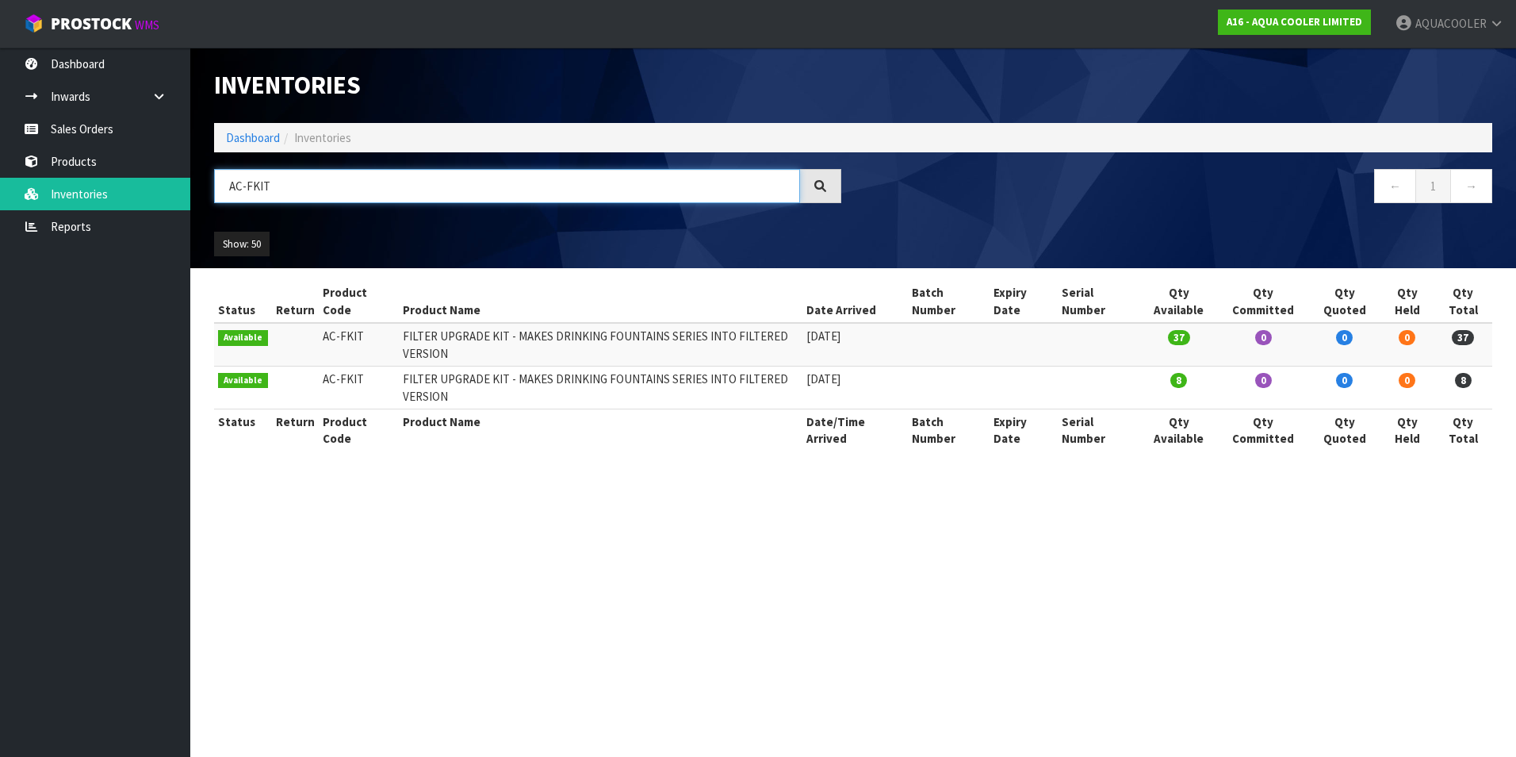
type input "AC-FKIT"
click at [499, 526] on section "Inventories Dashboard Inventories AC-FKIT ← 1 → Show: 50 5 10 25 50 All Show St…" at bounding box center [758, 378] width 1516 height 757
click at [118, 159] on link "Products" at bounding box center [95, 161] width 190 height 33
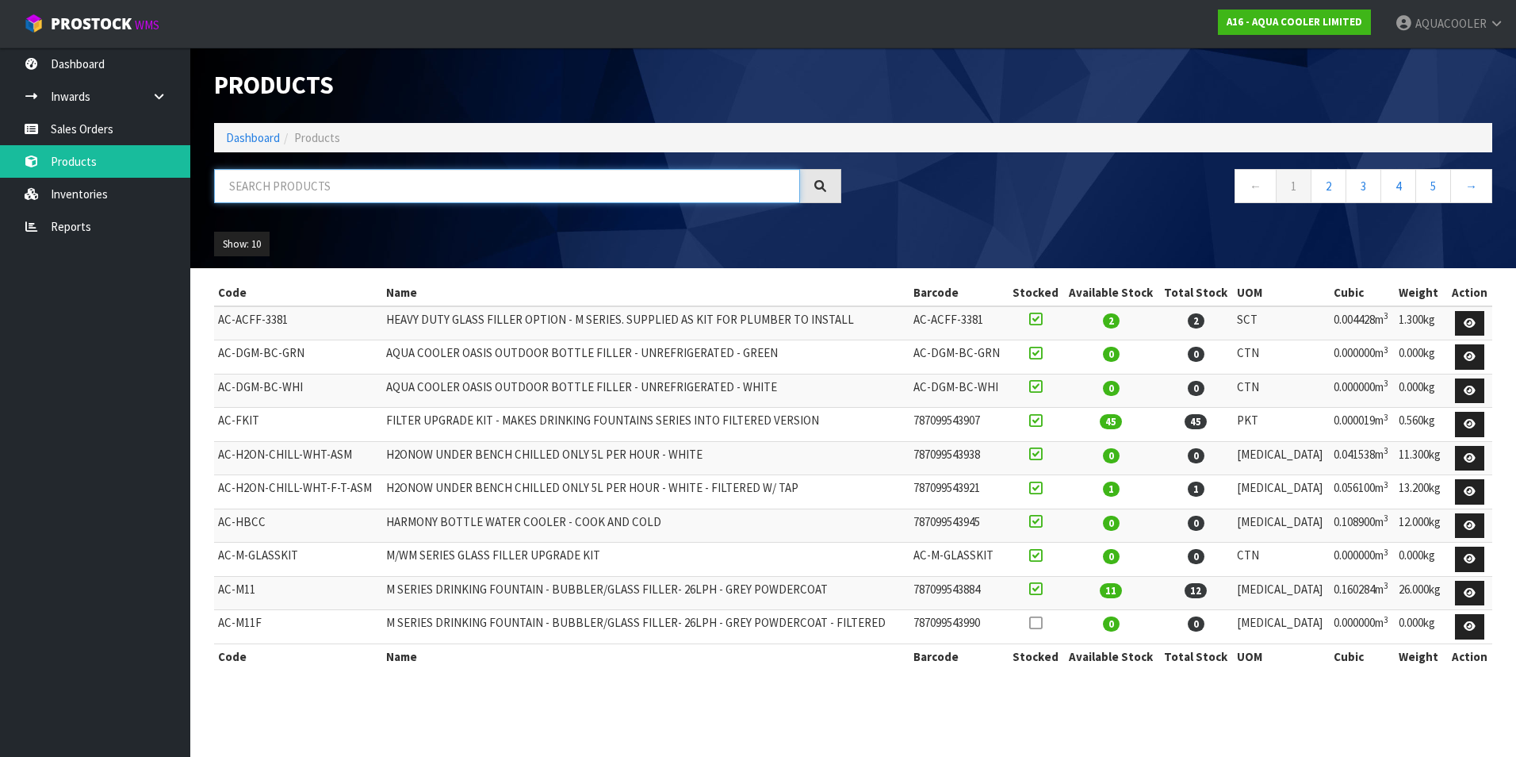
click at [321, 192] on input "text" at bounding box center [507, 186] width 586 height 34
paste input "AC-FKIT"
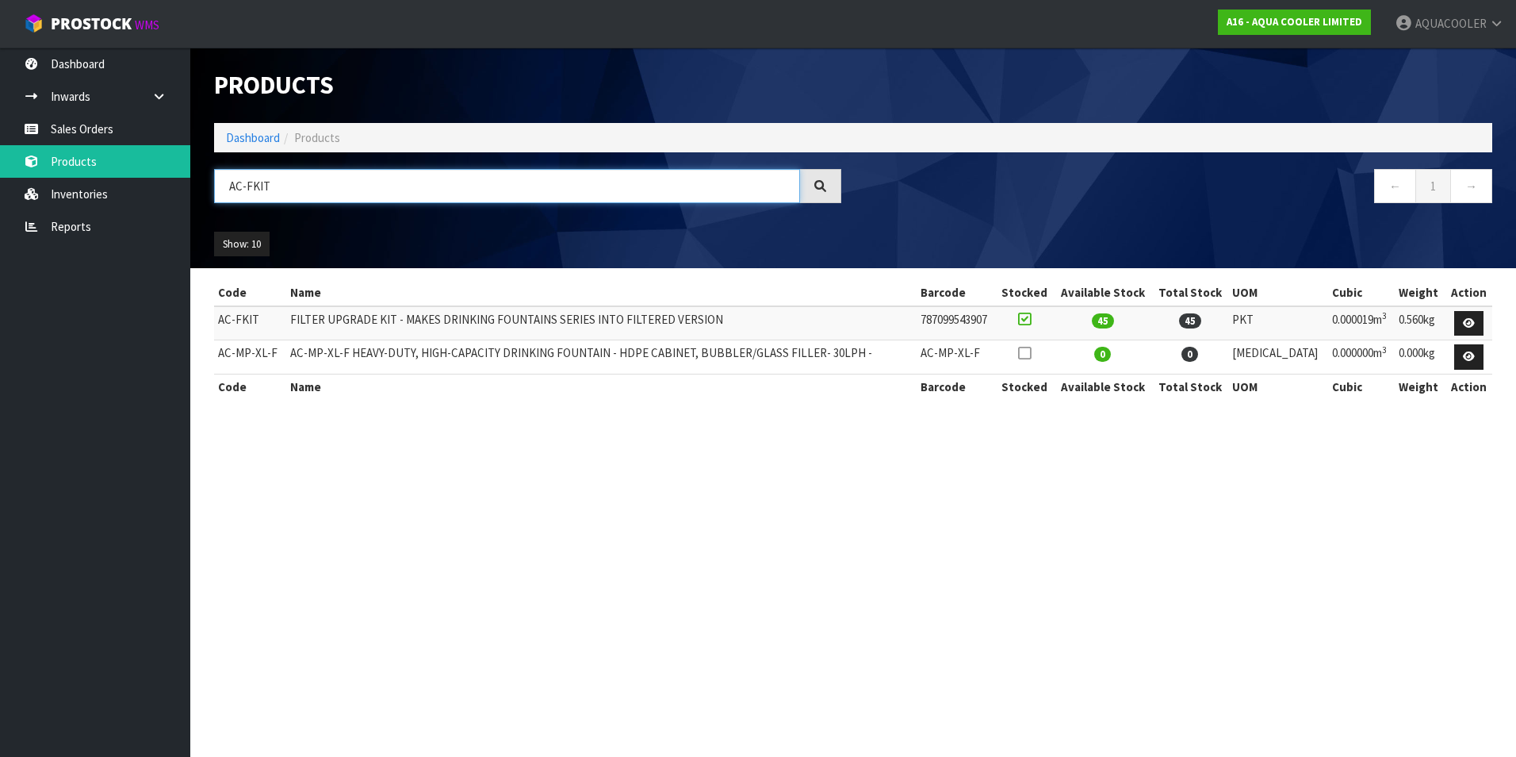
click at [400, 187] on input "AC-FKIT" at bounding box center [507, 186] width 586 height 34
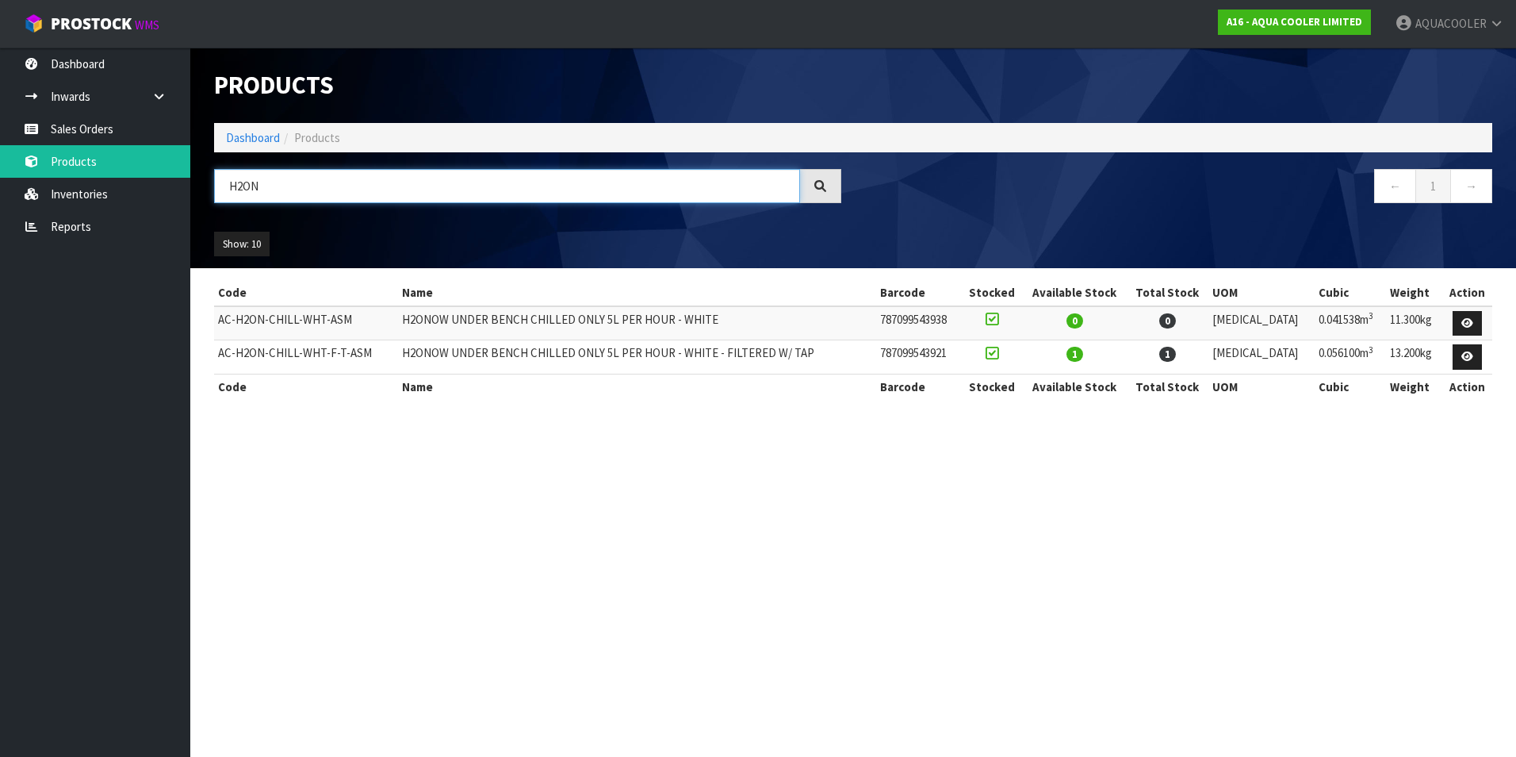
drag, startPoint x: 271, startPoint y: 190, endPoint x: -188, endPoint y: 171, distance: 459.6
click at [0, 171] on html "Toggle navigation ProStock WMS A16 - AQUA COOLER LIMITED AQUACOOLER Logout Dash…" at bounding box center [758, 378] width 1516 height 757
click at [355, 429] on section "Products Import Products Drop file here to import csv template Dashboard Produc…" at bounding box center [758, 378] width 1516 height 757
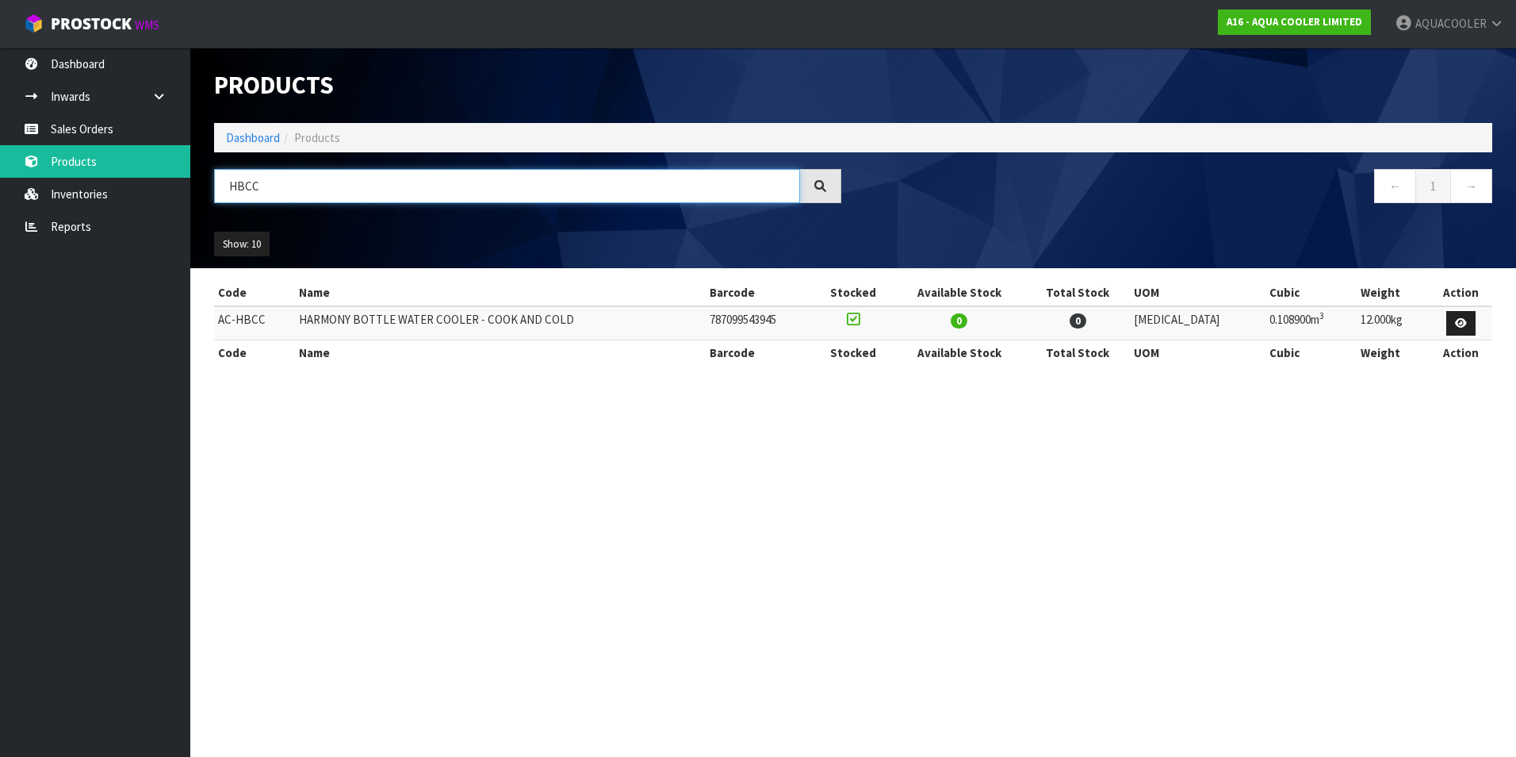
drag, startPoint x: 285, startPoint y: 178, endPoint x: -48, endPoint y: 177, distance: 332.3
click at [0, 177] on html "Toggle navigation ProStock WMS A16 - AQUA COOLER LIMITED AQUACOOLER Logout Dash…" at bounding box center [758, 378] width 1516 height 757
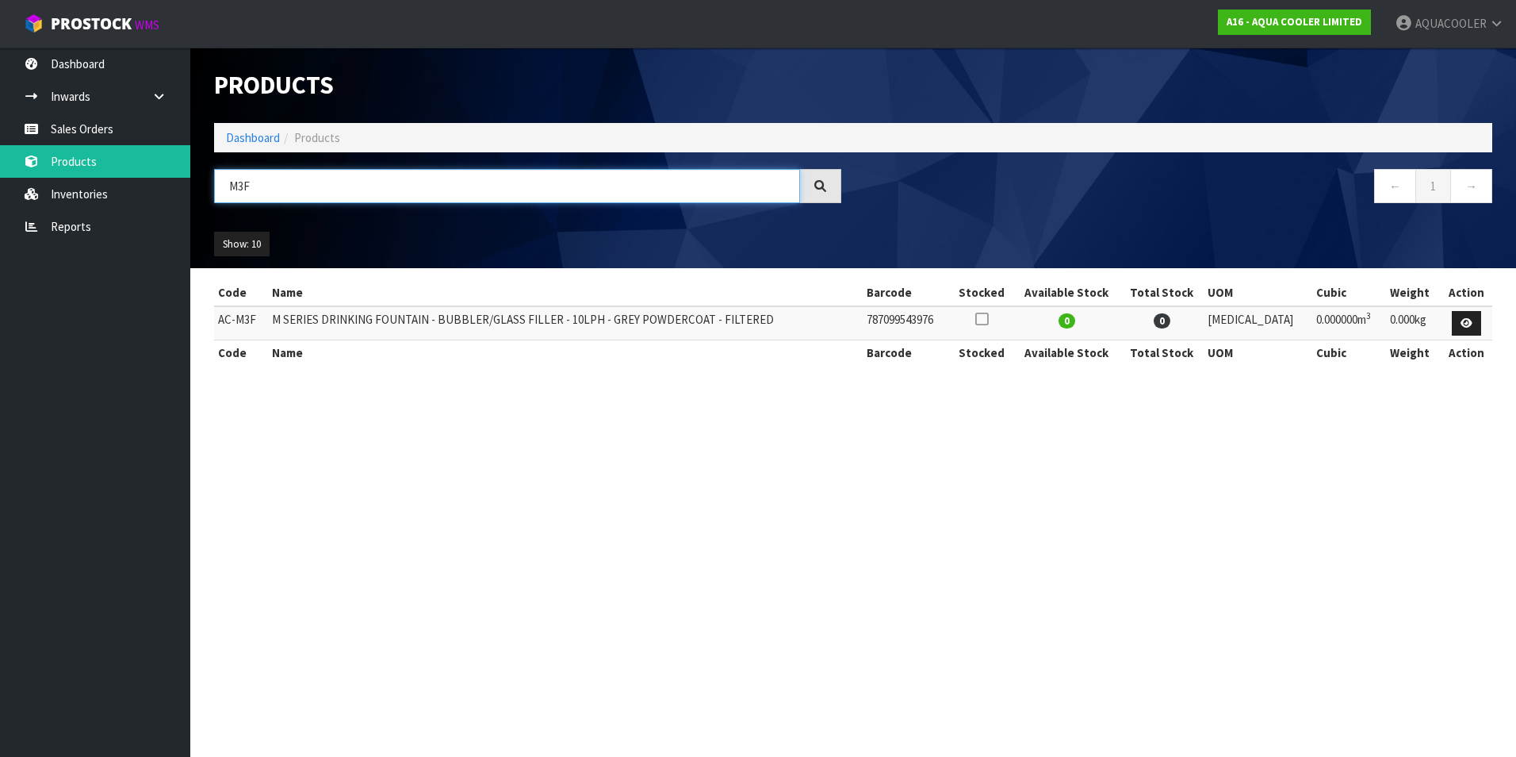
drag, startPoint x: 234, startPoint y: 181, endPoint x: 244, endPoint y: 182, distance: 10.4
click at [244, 182] on input "M3F" at bounding box center [507, 186] width 586 height 34
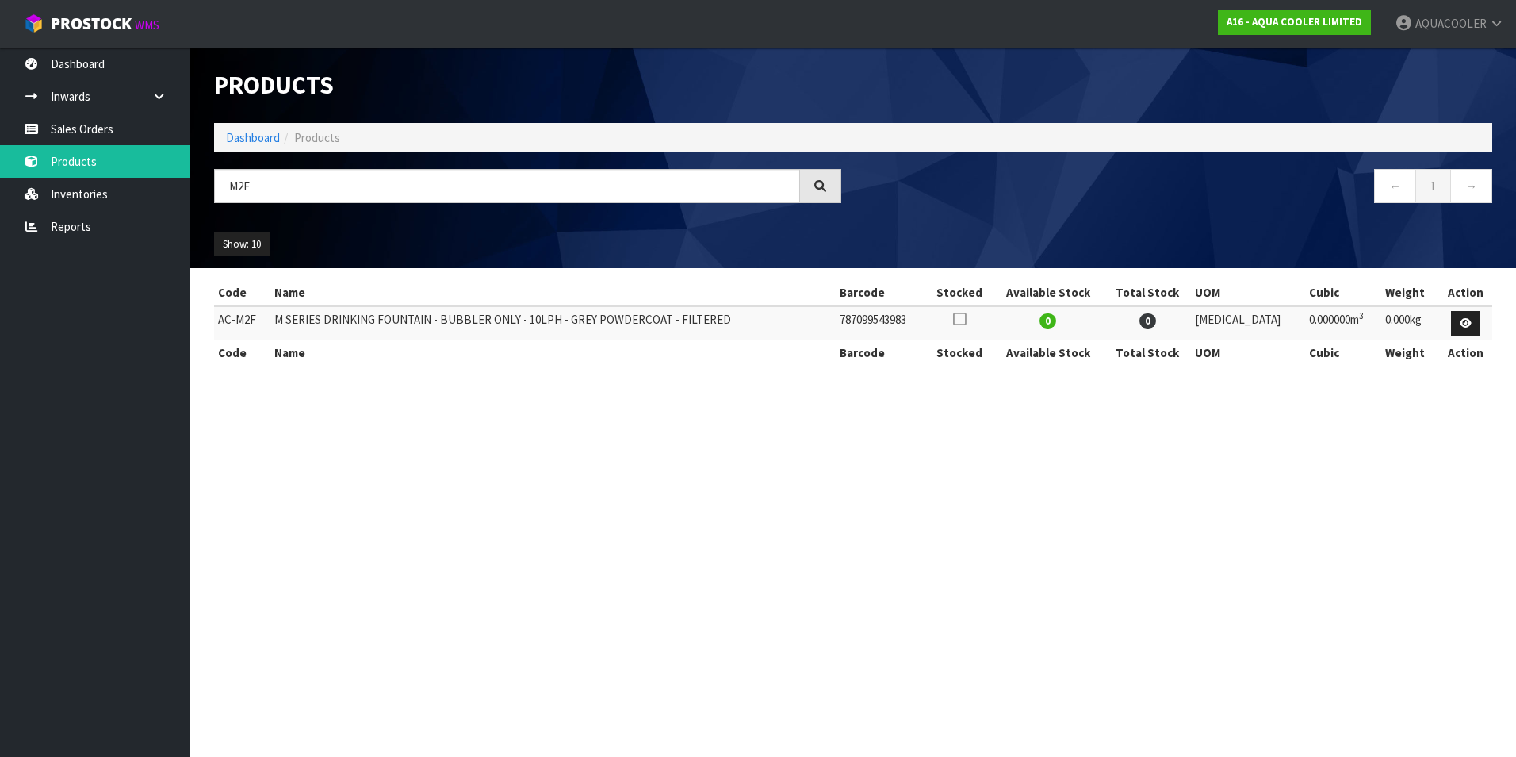
click at [376, 485] on section "Products Import Products Drop file here to import csv template Dashboard Produc…" at bounding box center [758, 378] width 1516 height 757
drag, startPoint x: 236, startPoint y: 186, endPoint x: 260, endPoint y: 192, distance: 24.6
click at [261, 189] on input "M2F" at bounding box center [507, 186] width 586 height 34
click at [234, 505] on section "Products Import Products Drop file here to import csv template Dashboard Produc…" at bounding box center [758, 378] width 1516 height 757
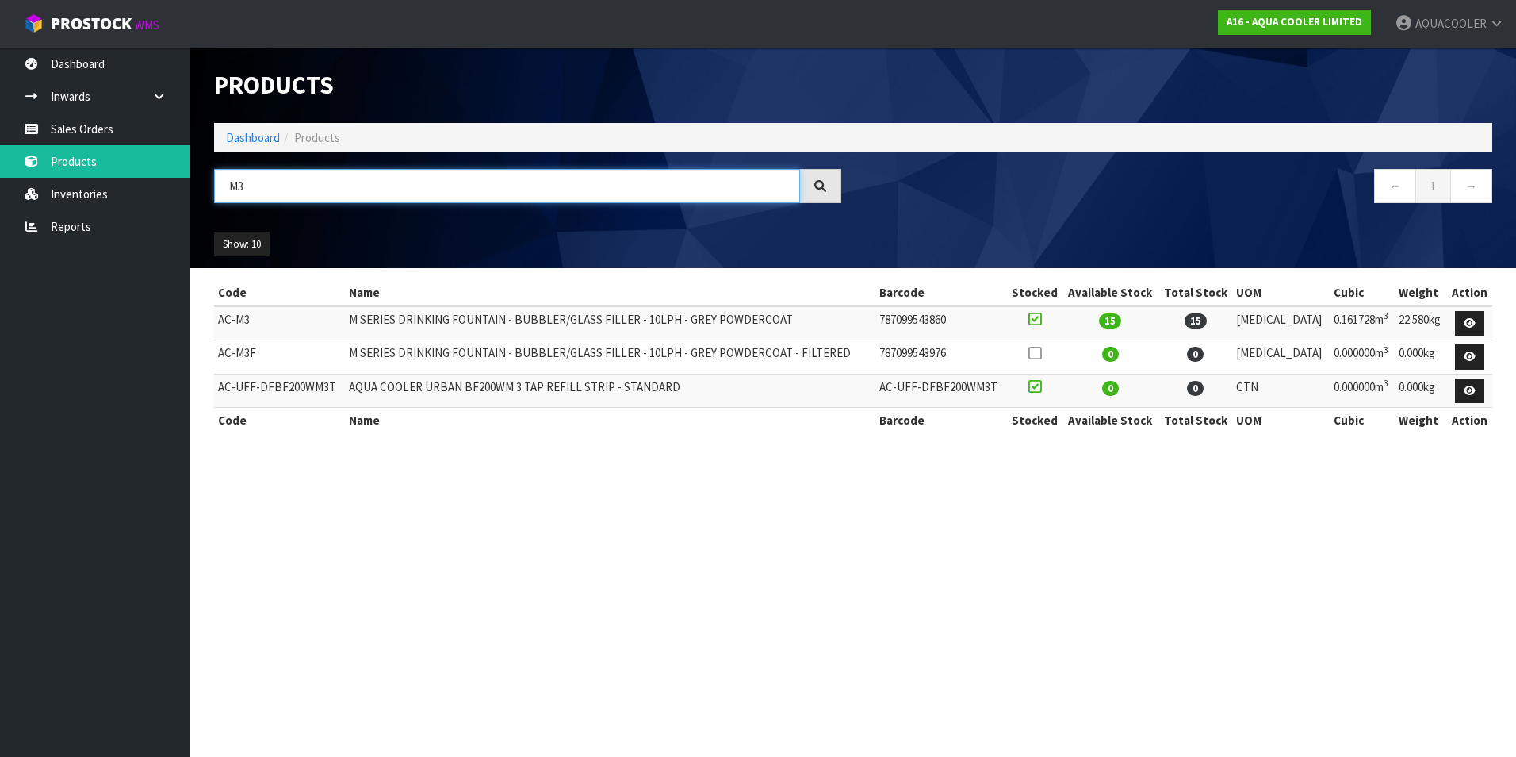
drag, startPoint x: 251, startPoint y: 191, endPoint x: 238, endPoint y: 190, distance: 13.6
click at [238, 190] on input "M3" at bounding box center [507, 186] width 586 height 34
click at [86, 398] on ul "Dashboard Inwards Purchase Orders Receipts Sales Orders Products Inventories Re…" at bounding box center [95, 402] width 190 height 709
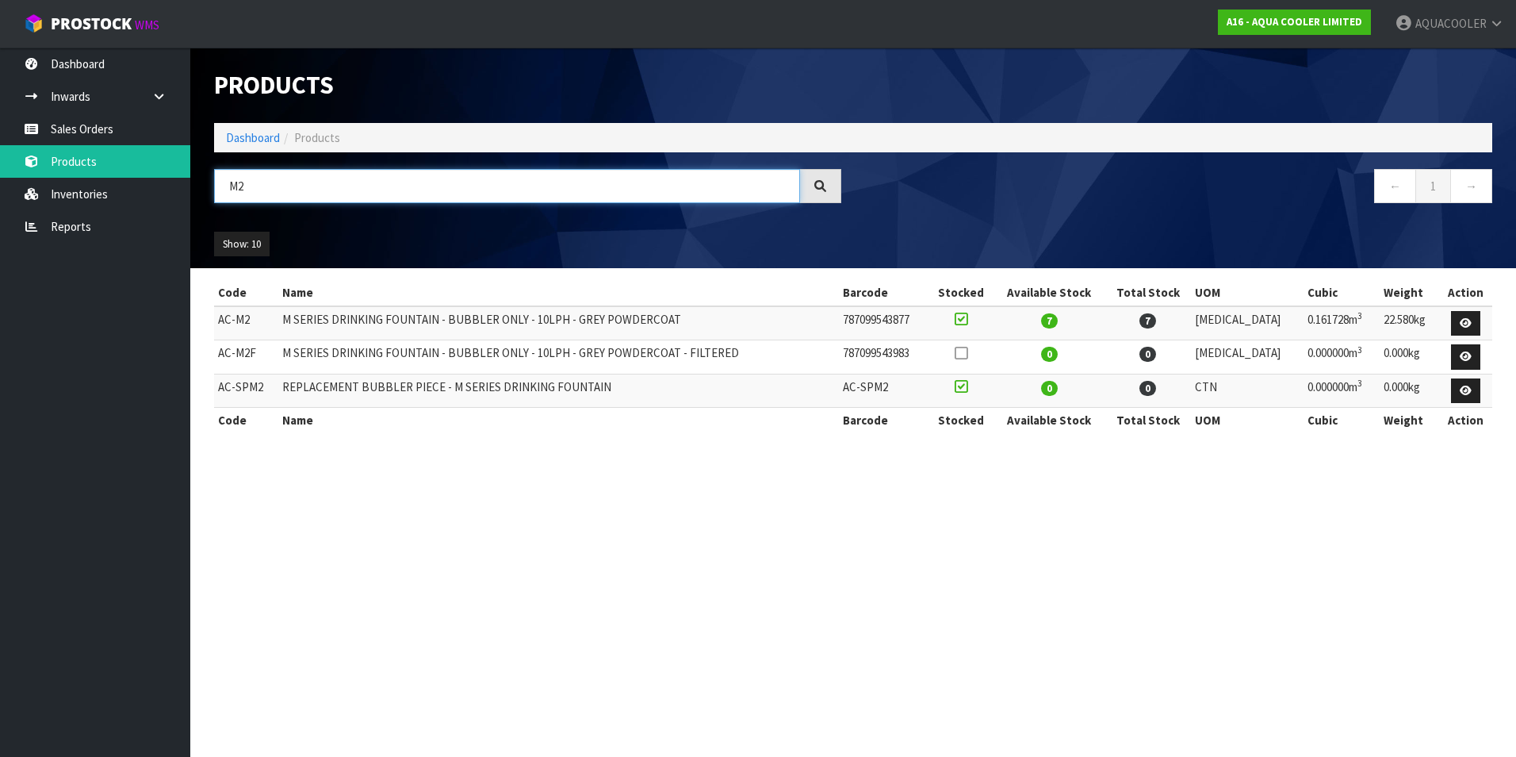
drag, startPoint x: 239, startPoint y: 186, endPoint x: 269, endPoint y: 193, distance: 31.0
click at [269, 193] on input "M2" at bounding box center [507, 186] width 586 height 34
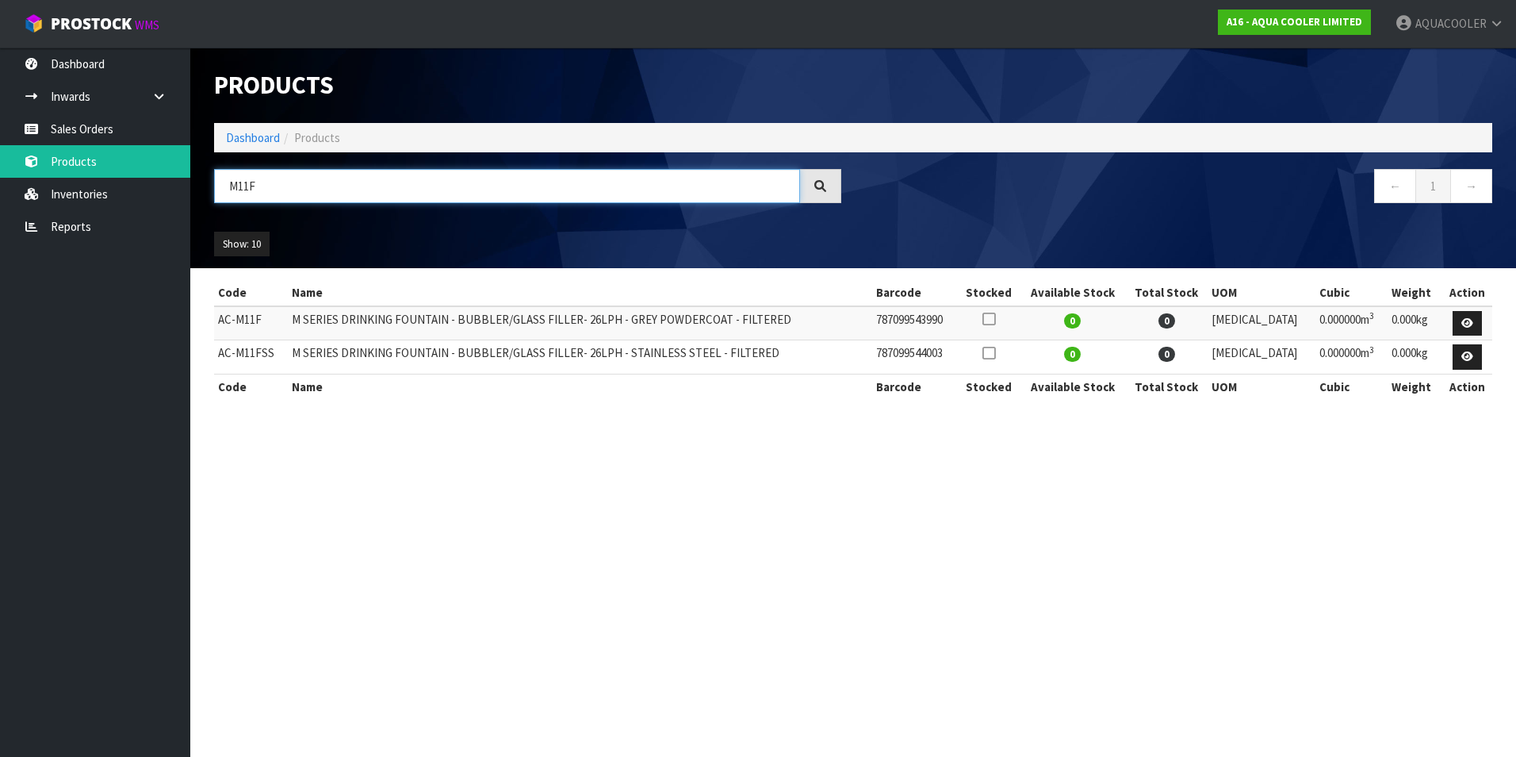
click at [298, 176] on input "M11F" at bounding box center [507, 186] width 586 height 34
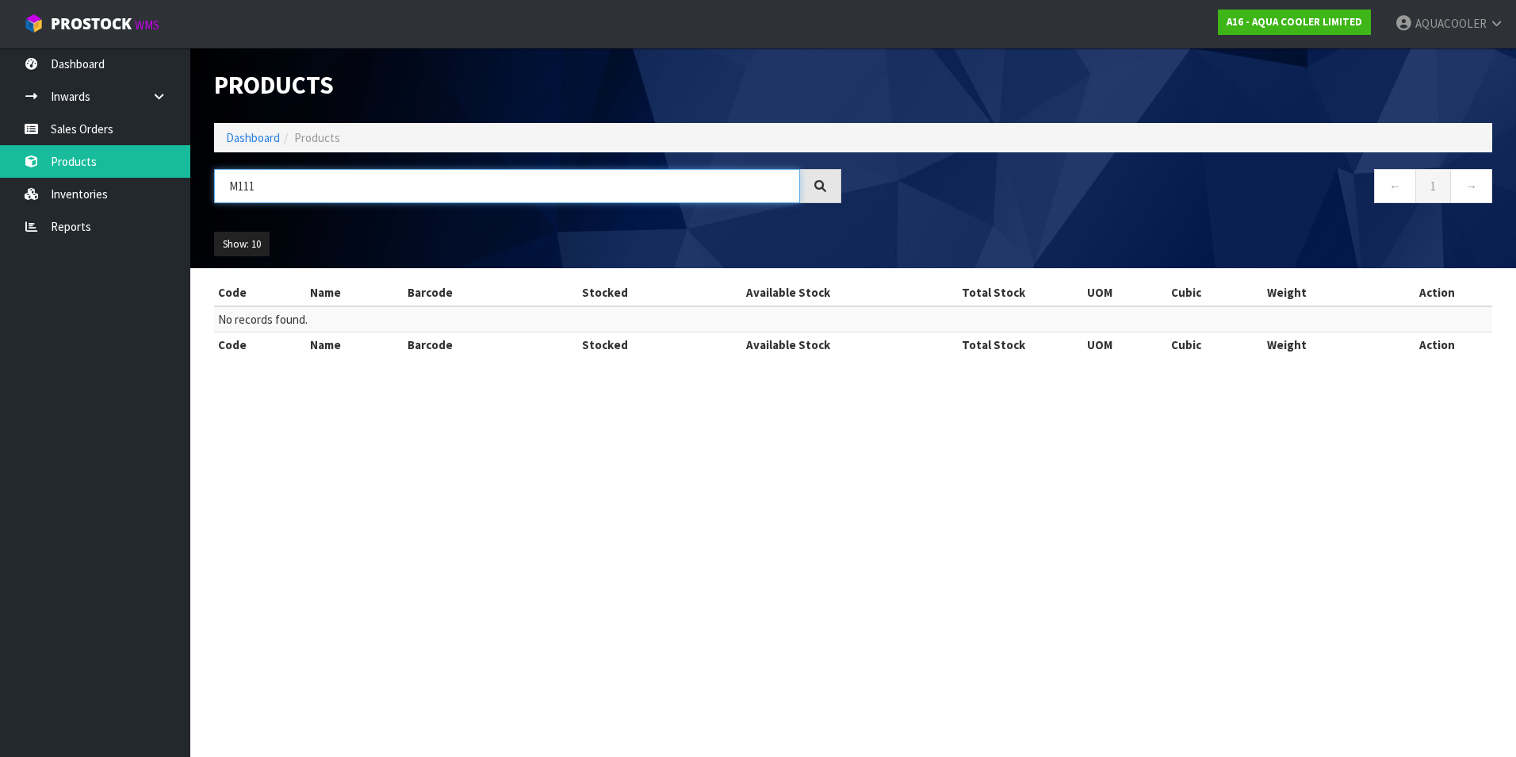
click at [312, 182] on input "M111" at bounding box center [507, 186] width 586 height 34
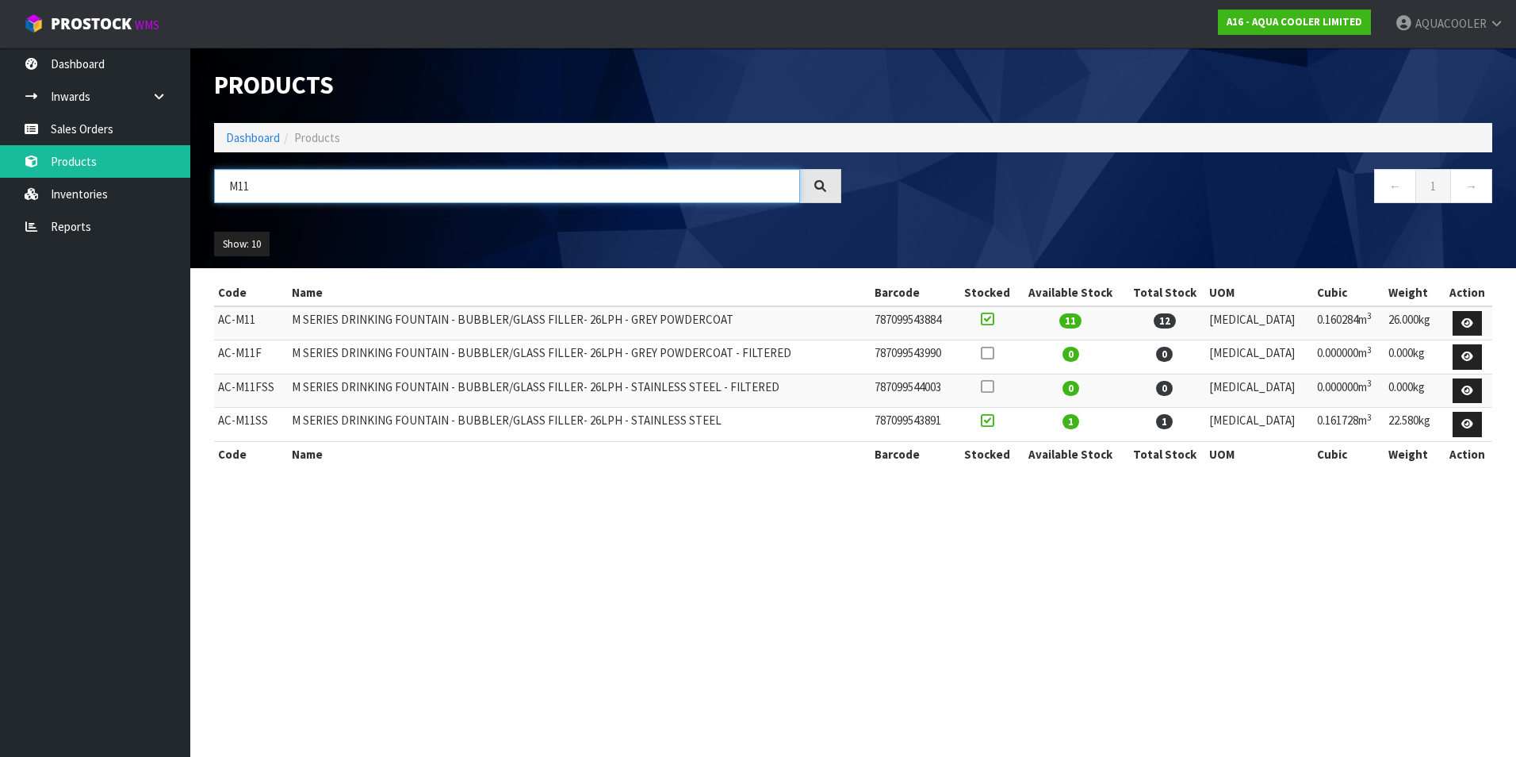
drag, startPoint x: 285, startPoint y: 174, endPoint x: -36, endPoint y: 173, distance: 320.4
click at [0, 173] on html "Toggle navigation ProStock WMS A16 - AQUA COOLER LIMITED AQUACOOLER Logout Dash…" at bounding box center [758, 378] width 1516 height 757
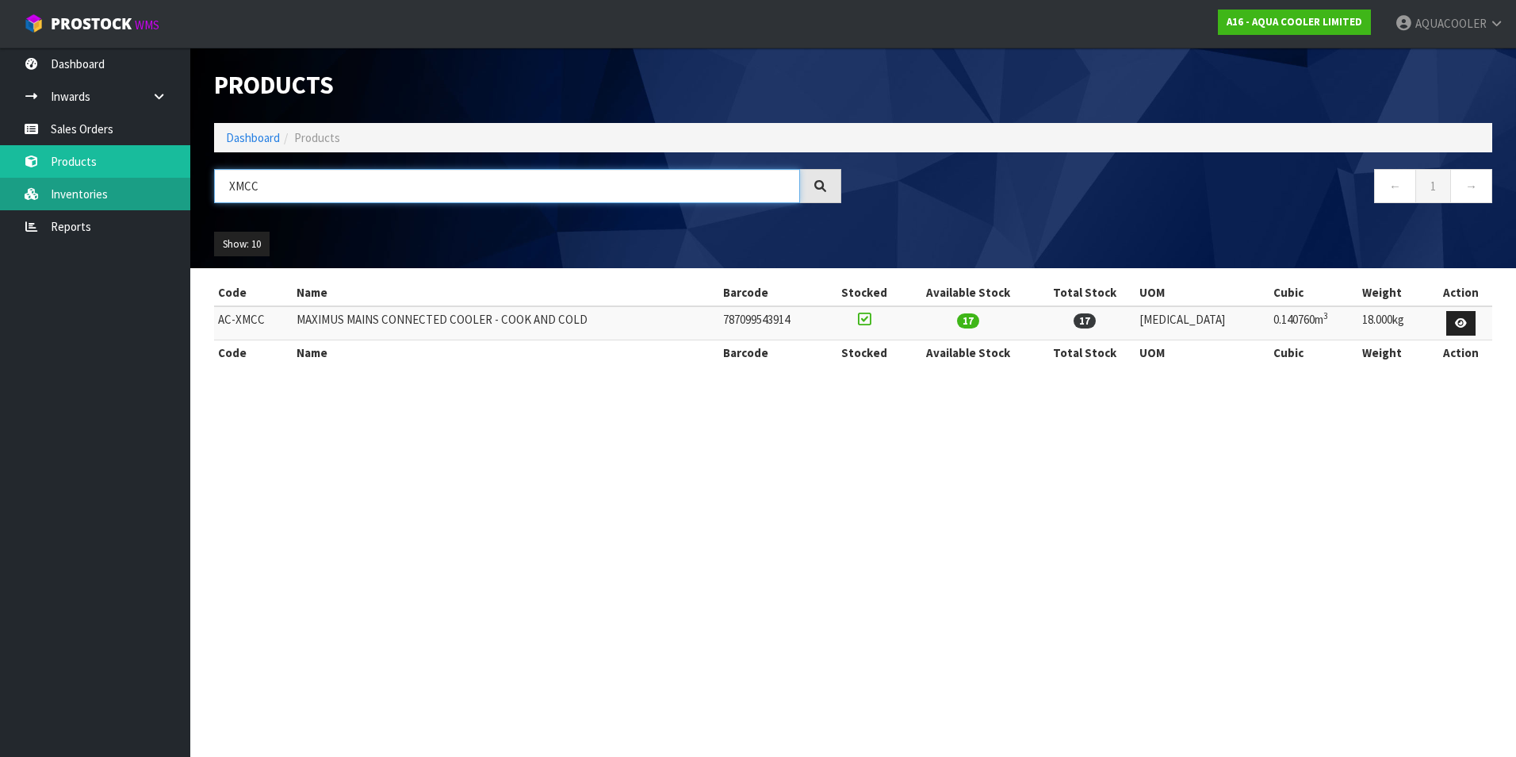
drag, startPoint x: 284, startPoint y: 175, endPoint x: 116, endPoint y: 190, distance: 168.7
click at [116, 190] on body "Toggle navigation ProStock WMS A16 - AQUA COOLER LIMITED AQUACOOLER Logout Dash…" at bounding box center [758, 378] width 1516 height 757
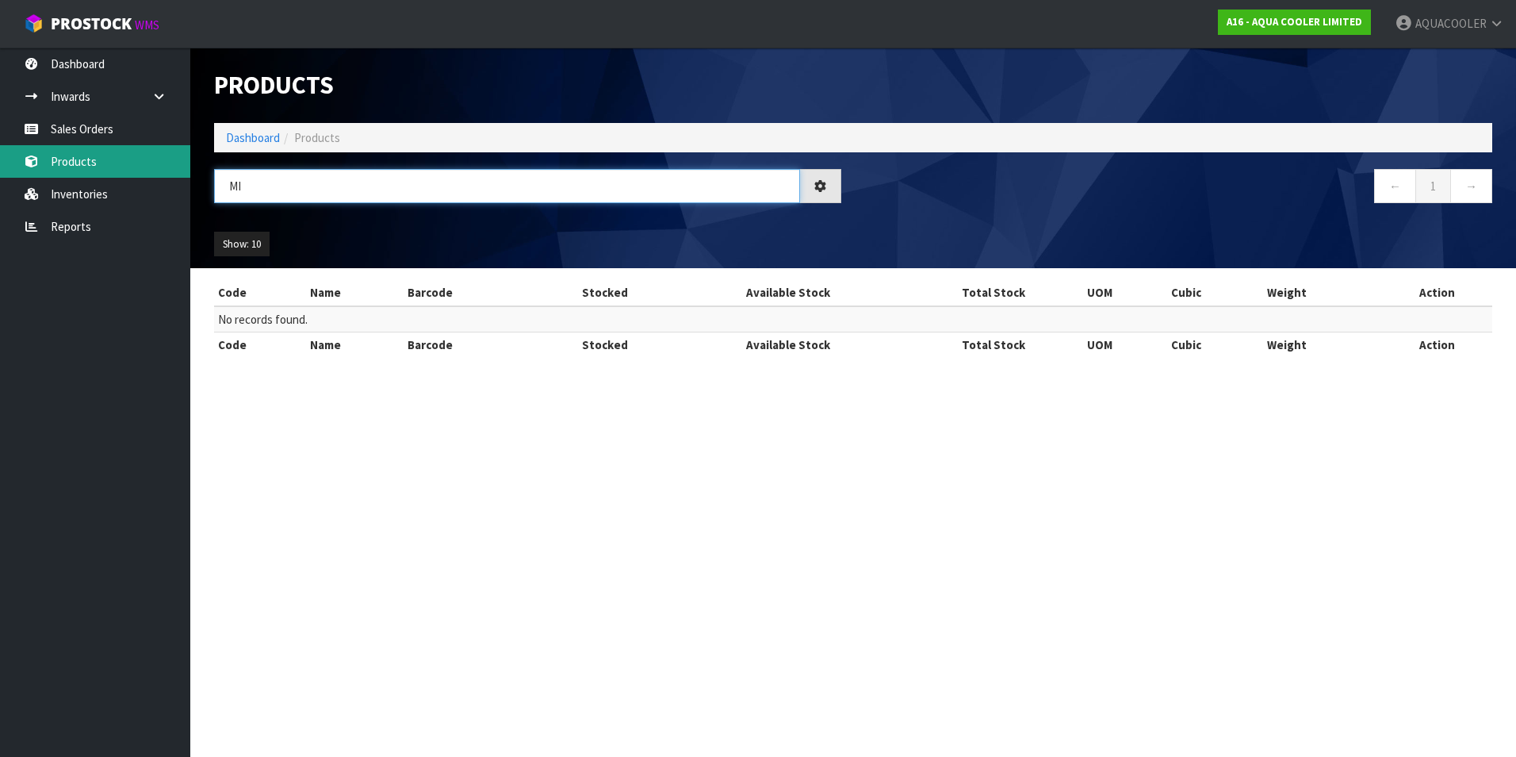
type input "M"
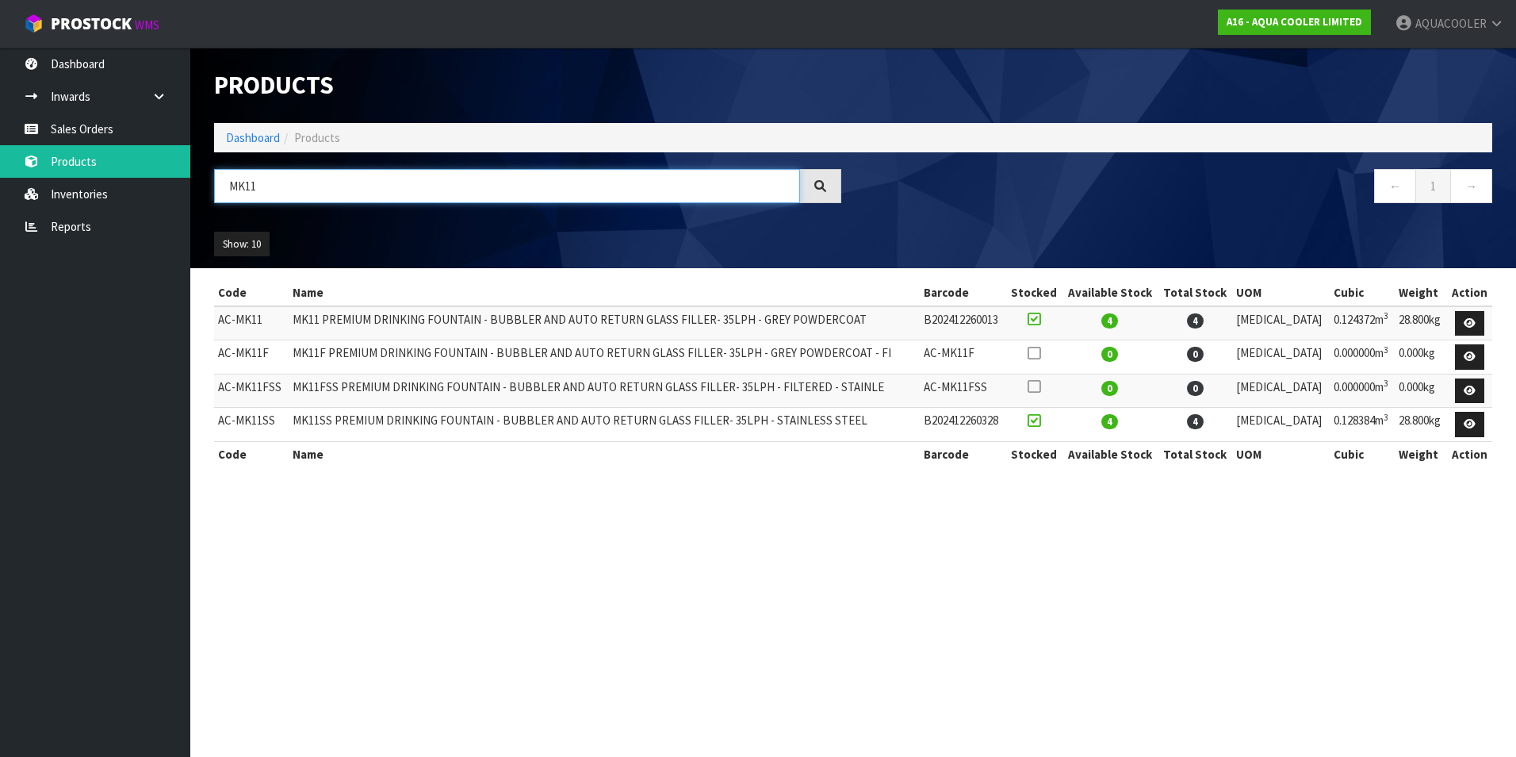
drag, startPoint x: 302, startPoint y: 178, endPoint x: -78, endPoint y: 181, distance: 379.9
click at [0, 181] on html "Toggle navigation ProStock WMS A16 - AQUA COOLER LIMITED AQUACOOLER Logout Dash…" at bounding box center [758, 378] width 1516 height 757
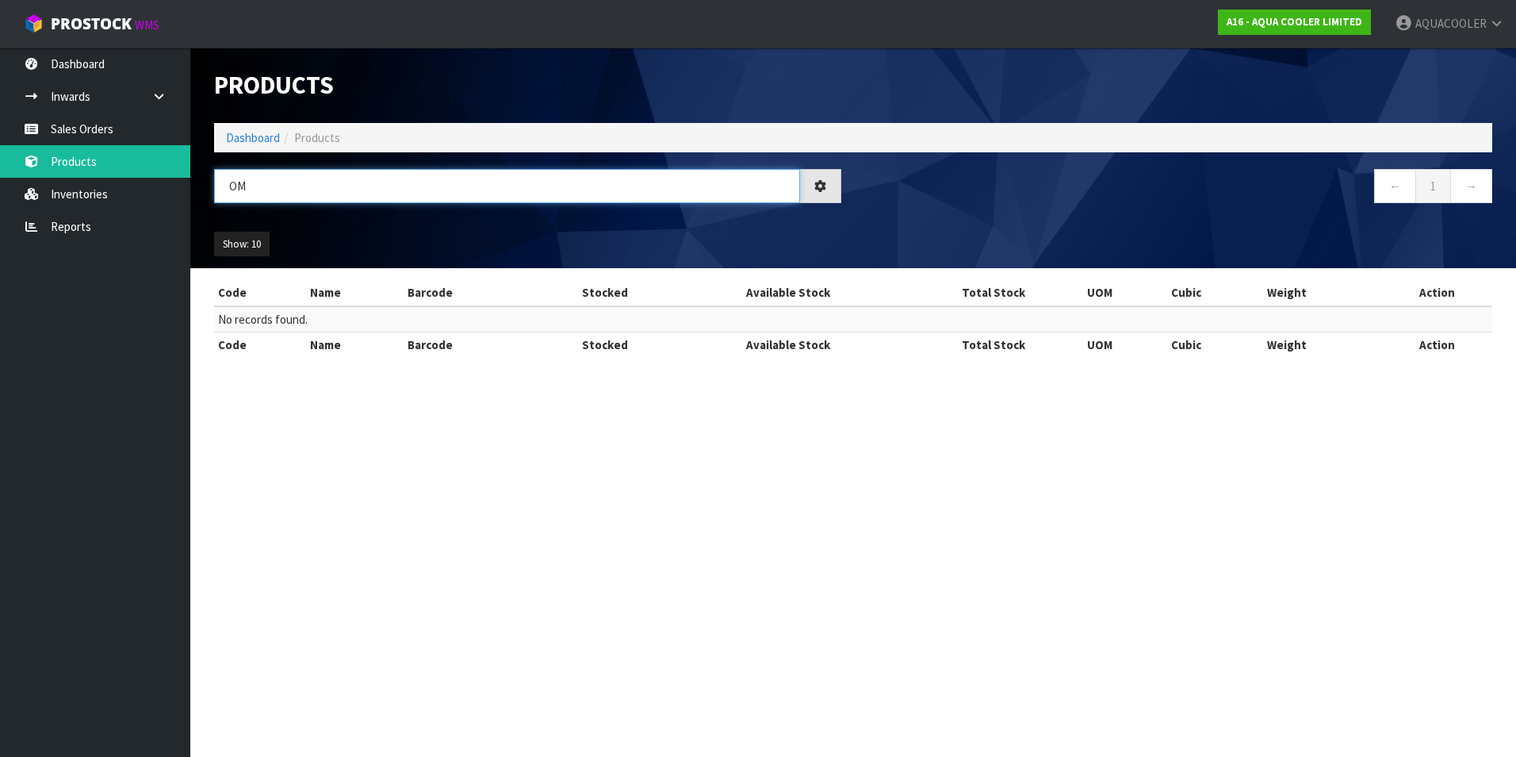
type input "O"
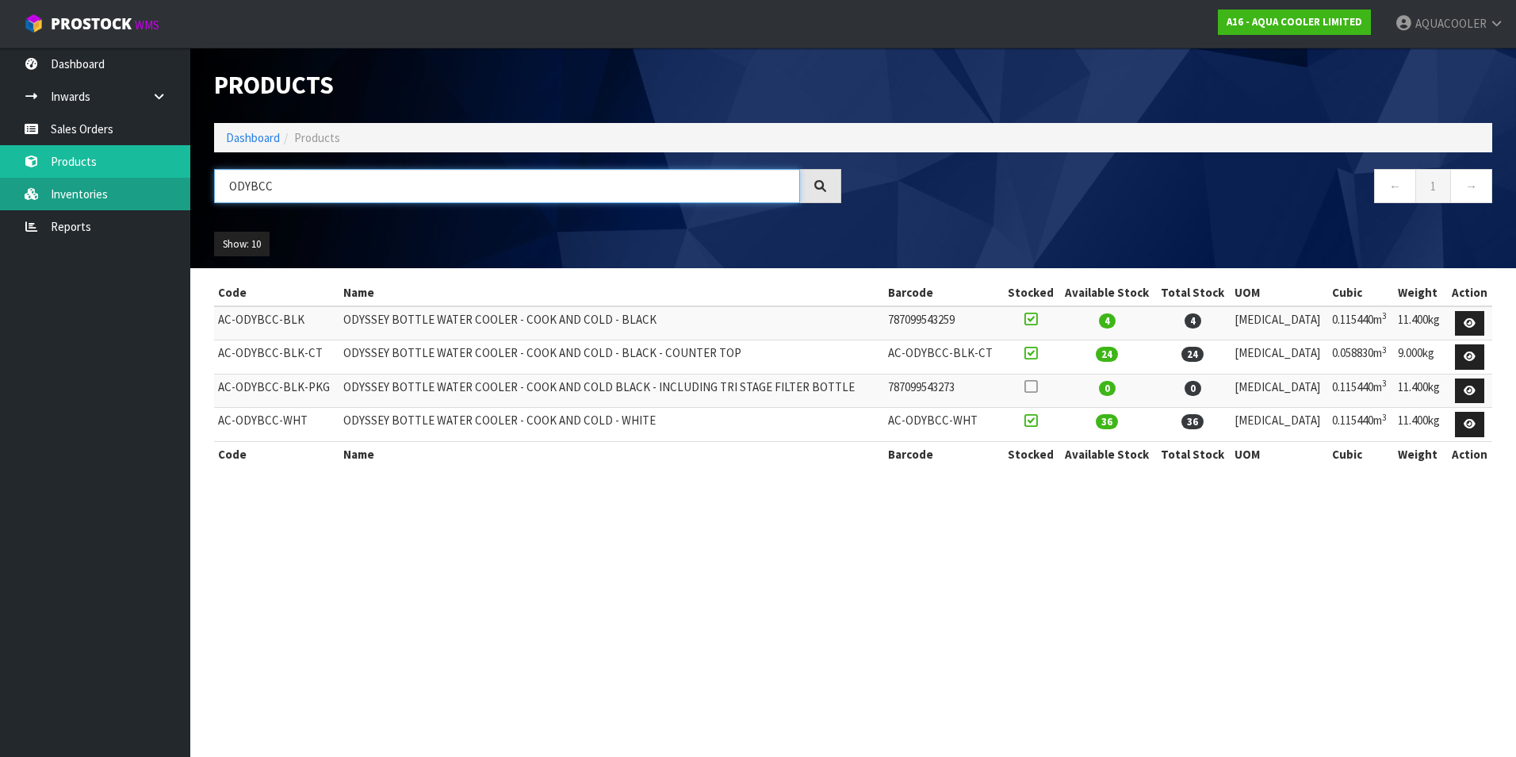
drag, startPoint x: 274, startPoint y: 182, endPoint x: 81, endPoint y: 196, distance: 193.2
click at [81, 196] on body "Toggle navigation ProStock WMS A16 - AQUA COOLER LIMITED AQUACOOLER Logout Dash…" at bounding box center [758, 378] width 1516 height 757
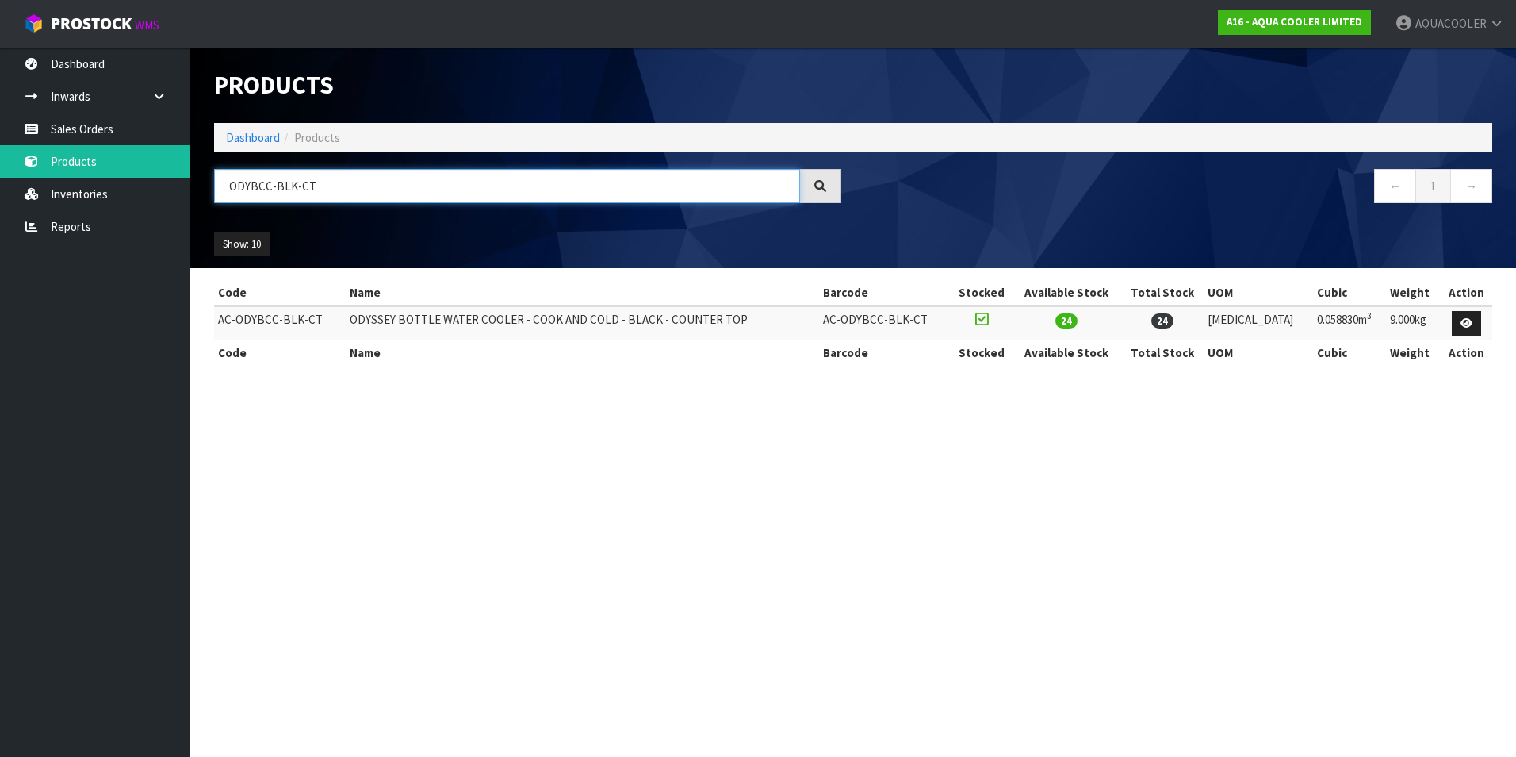
drag, startPoint x: 283, startPoint y: 188, endPoint x: 328, endPoint y: 192, distance: 44.6
click at [328, 192] on input "ODYBCC-BLK-CT" at bounding box center [507, 186] width 586 height 34
click at [330, 190] on input "ODYBCC-BLK-CT" at bounding box center [507, 186] width 586 height 34
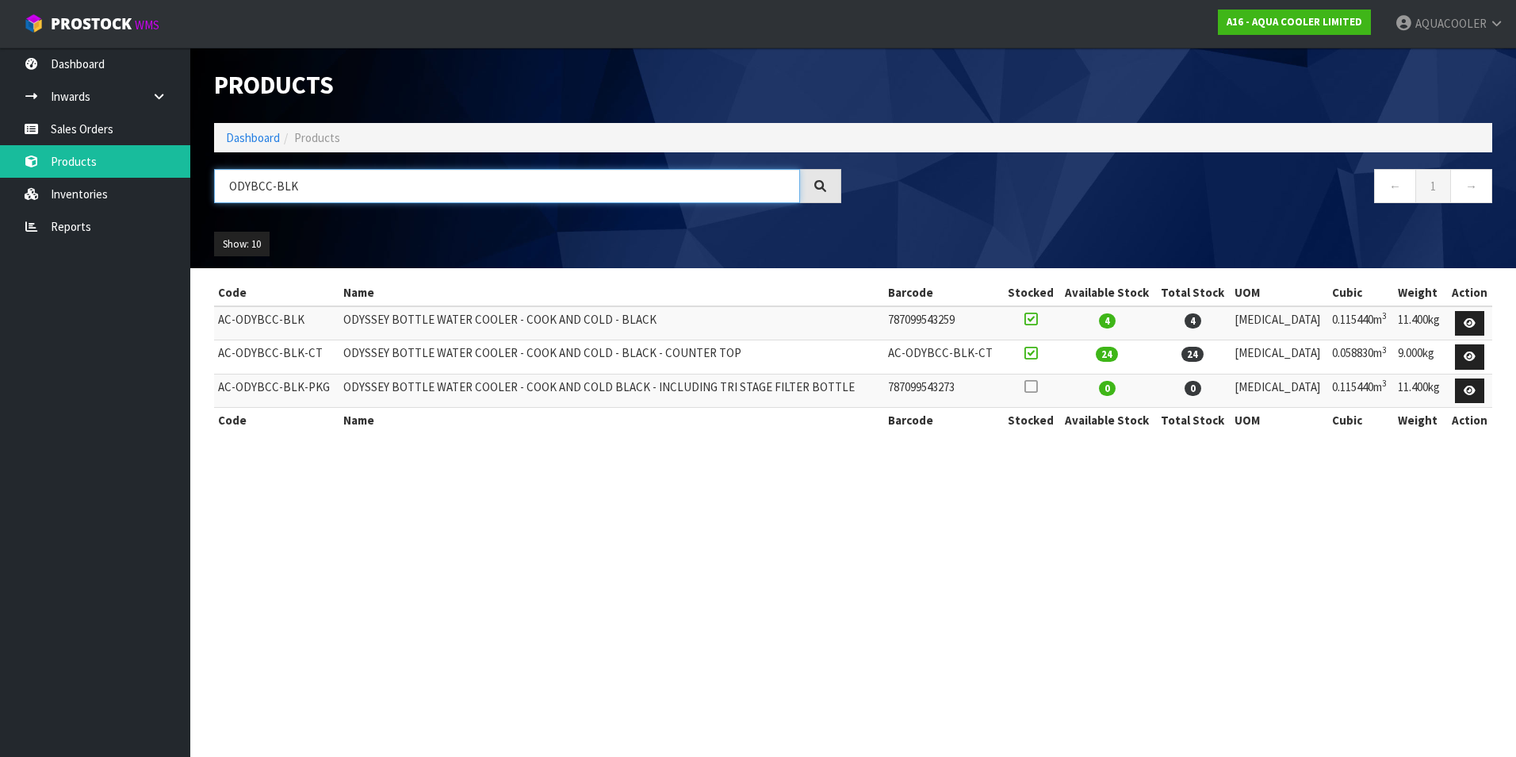
drag, startPoint x: 273, startPoint y: 188, endPoint x: 367, endPoint y: 176, distance: 95.1
click at [358, 182] on input "ODYBCC-BLK" at bounding box center [507, 186] width 586 height 34
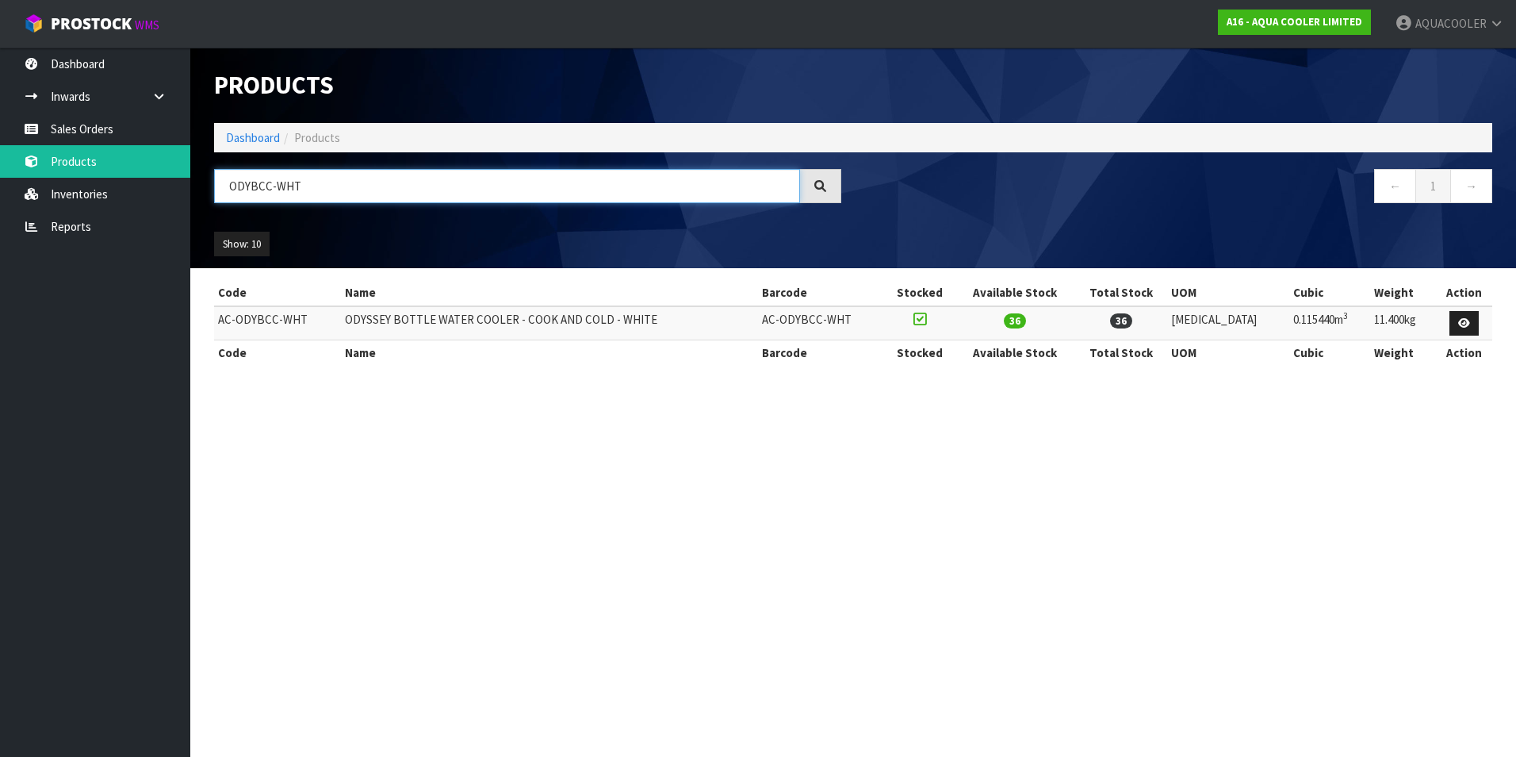
drag, startPoint x: 334, startPoint y: 183, endPoint x: 275, endPoint y: 184, distance: 58.7
click at [275, 184] on input "ODYBCC-WHT" at bounding box center [507, 186] width 586 height 34
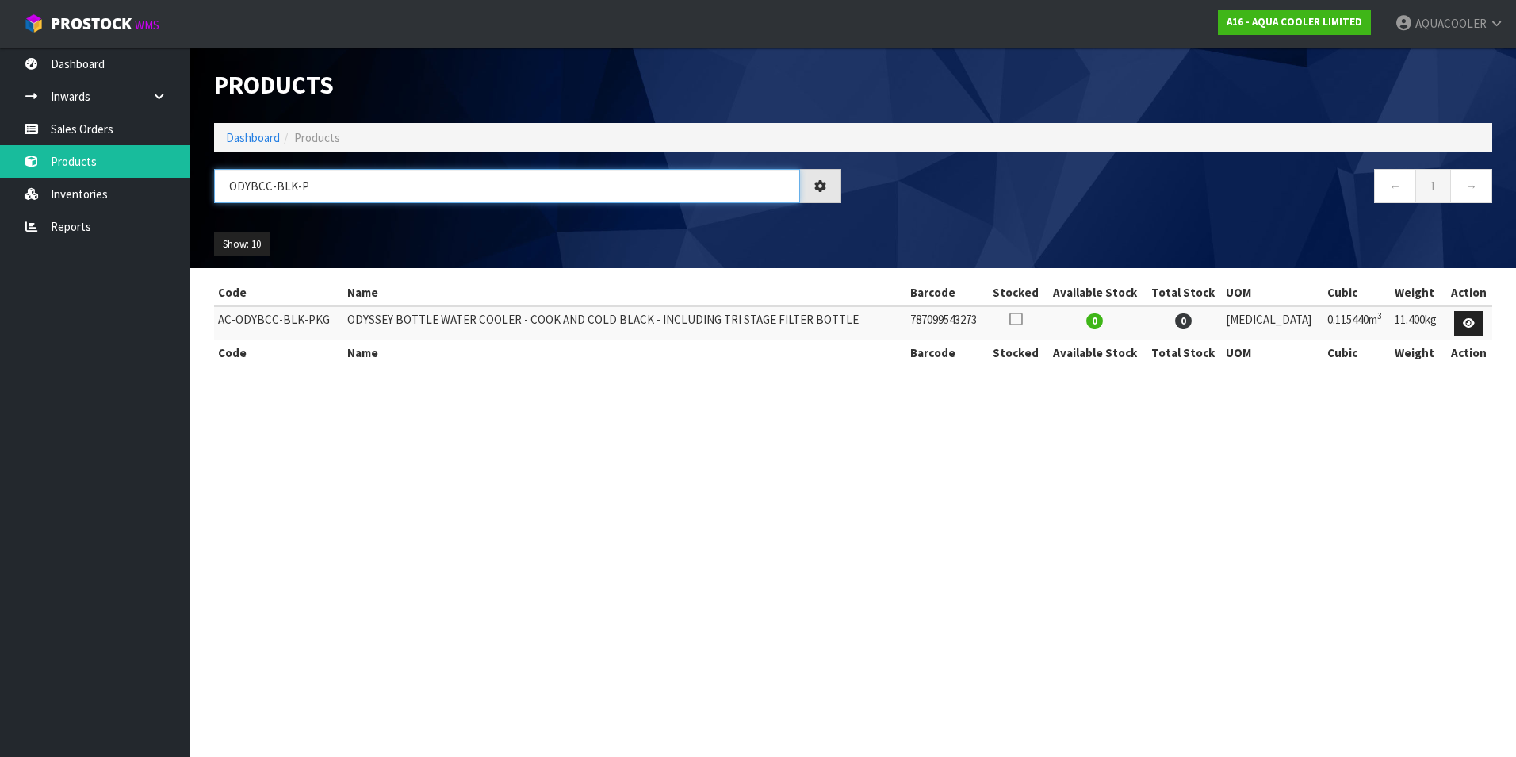
click at [301, 190] on input "ODYBCC-BLK-P" at bounding box center [507, 186] width 586 height 34
drag, startPoint x: 314, startPoint y: 186, endPoint x: -29, endPoint y: 184, distance: 343.4
click at [0, 184] on html "Toggle navigation ProStock WMS A16 - AQUA COOLER LIMITED AQUACOOLER Logout Dash…" at bounding box center [758, 378] width 1516 height 757
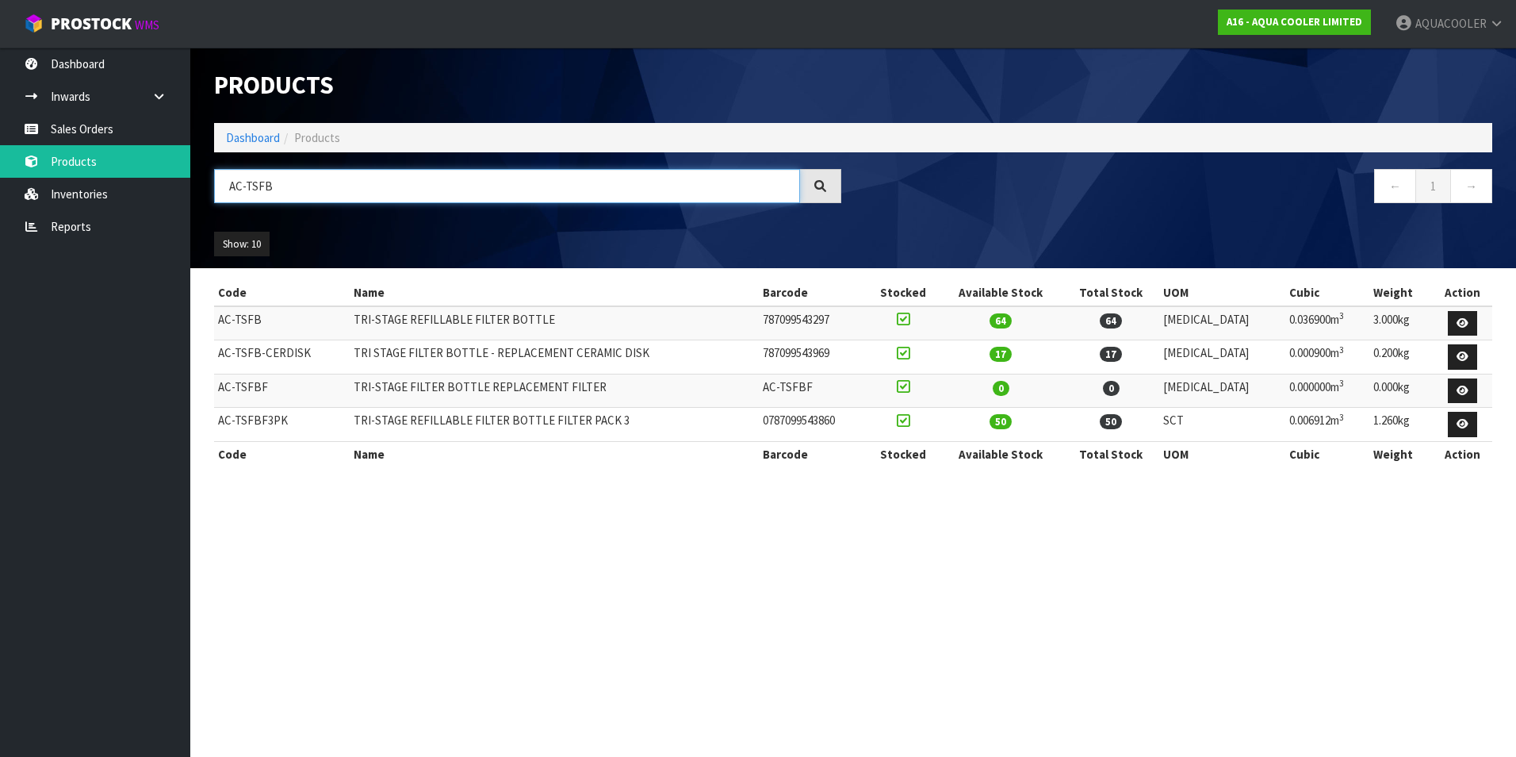
drag, startPoint x: 289, startPoint y: 178, endPoint x: 247, endPoint y: 183, distance: 42.3
click at [247, 183] on input "AC-TSFB" at bounding box center [507, 186] width 586 height 34
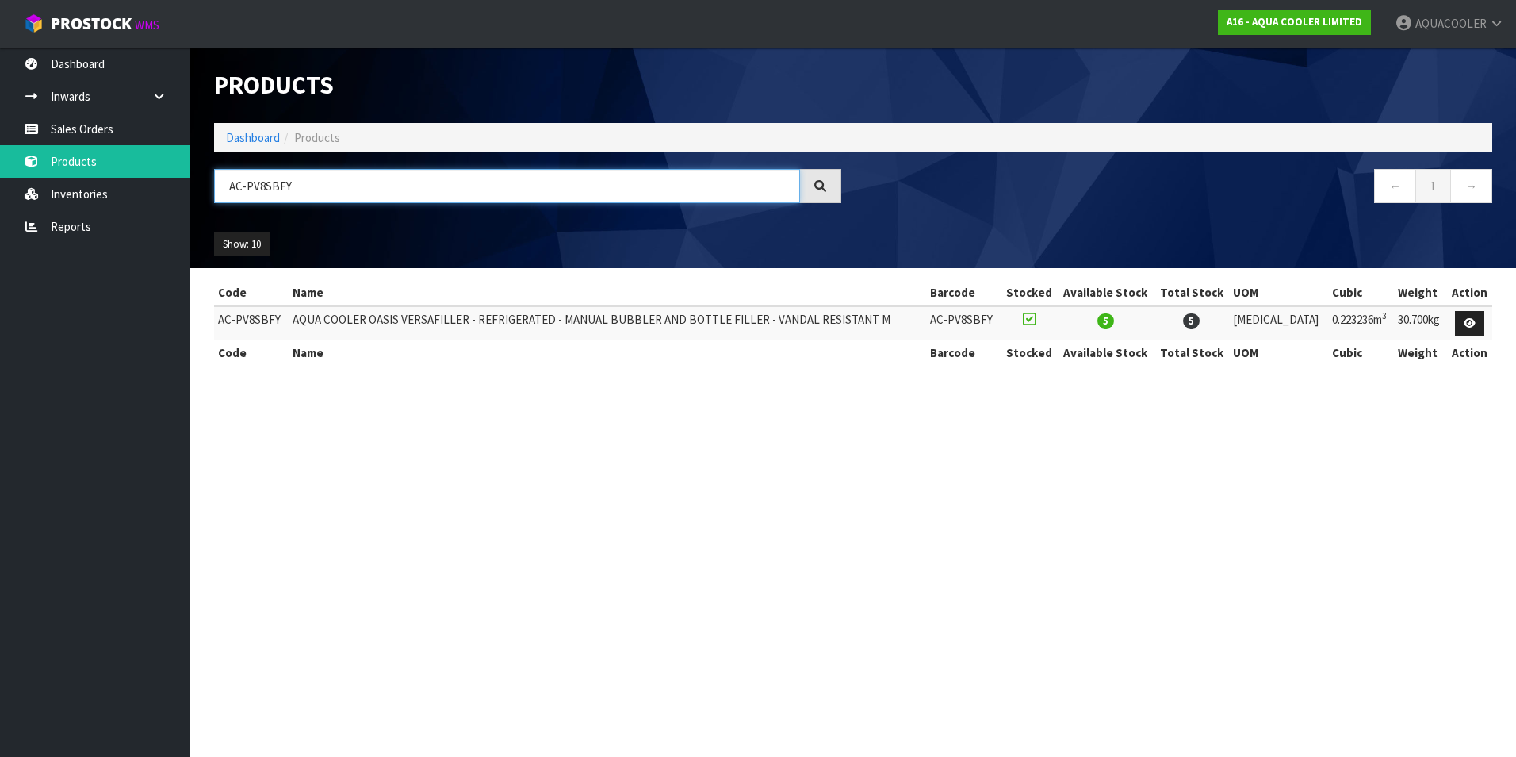
drag, startPoint x: 471, startPoint y: 196, endPoint x: 514, endPoint y: 171, distance: 49.4
click at [511, 195] on input "AC-PV8SBFY" at bounding box center [507, 186] width 586 height 34
drag, startPoint x: 254, startPoint y: 185, endPoint x: 569, endPoint y: 214, distance: 316.2
click at [554, 224] on div "Products Import Products Drop file here to import csv template Dashboard Produc…" at bounding box center [853, 158] width 1302 height 220
drag, startPoint x: 331, startPoint y: 187, endPoint x: 260, endPoint y: 185, distance: 70.6
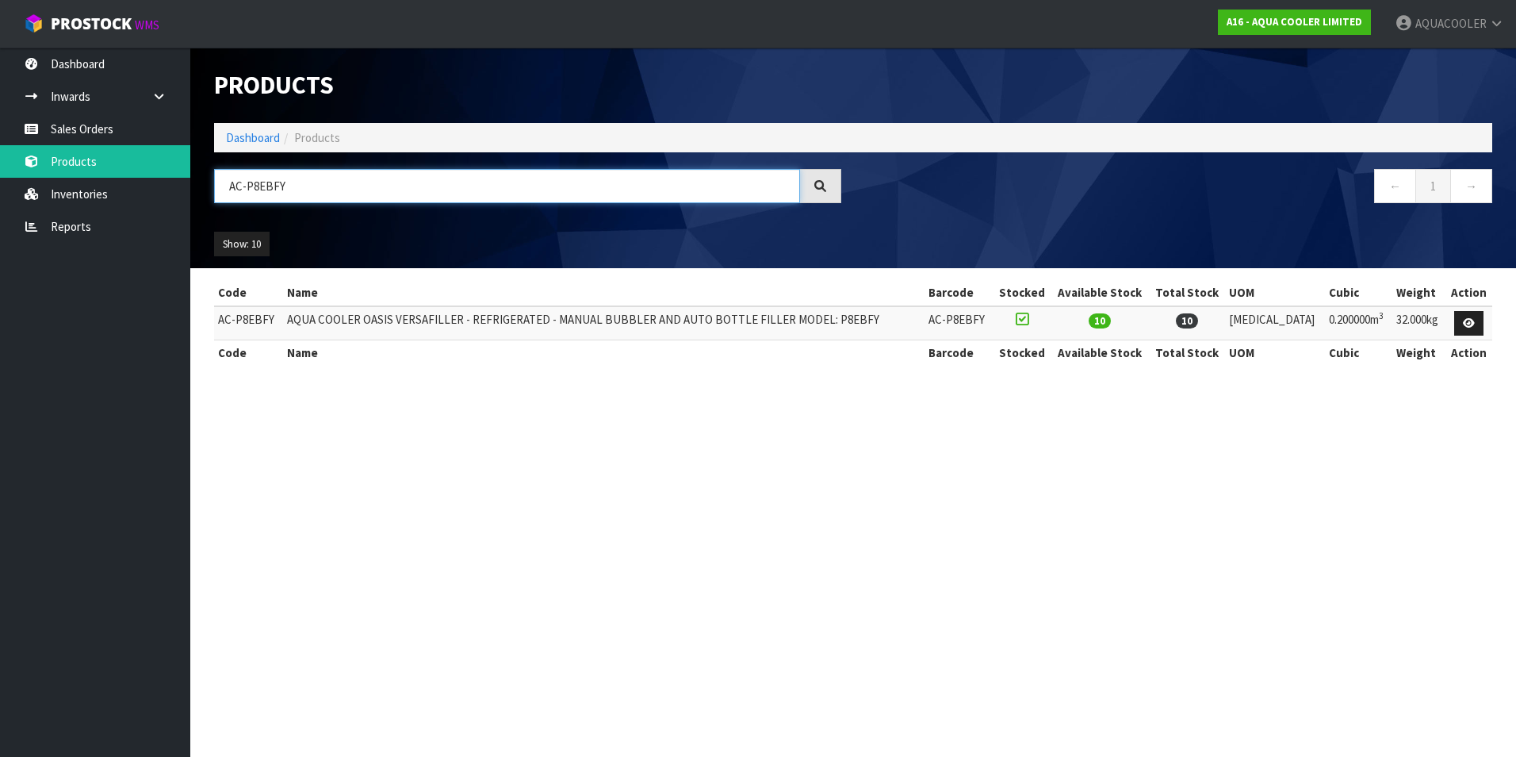
click at [260, 185] on input "AC-P8EBFY" at bounding box center [507, 186] width 586 height 34
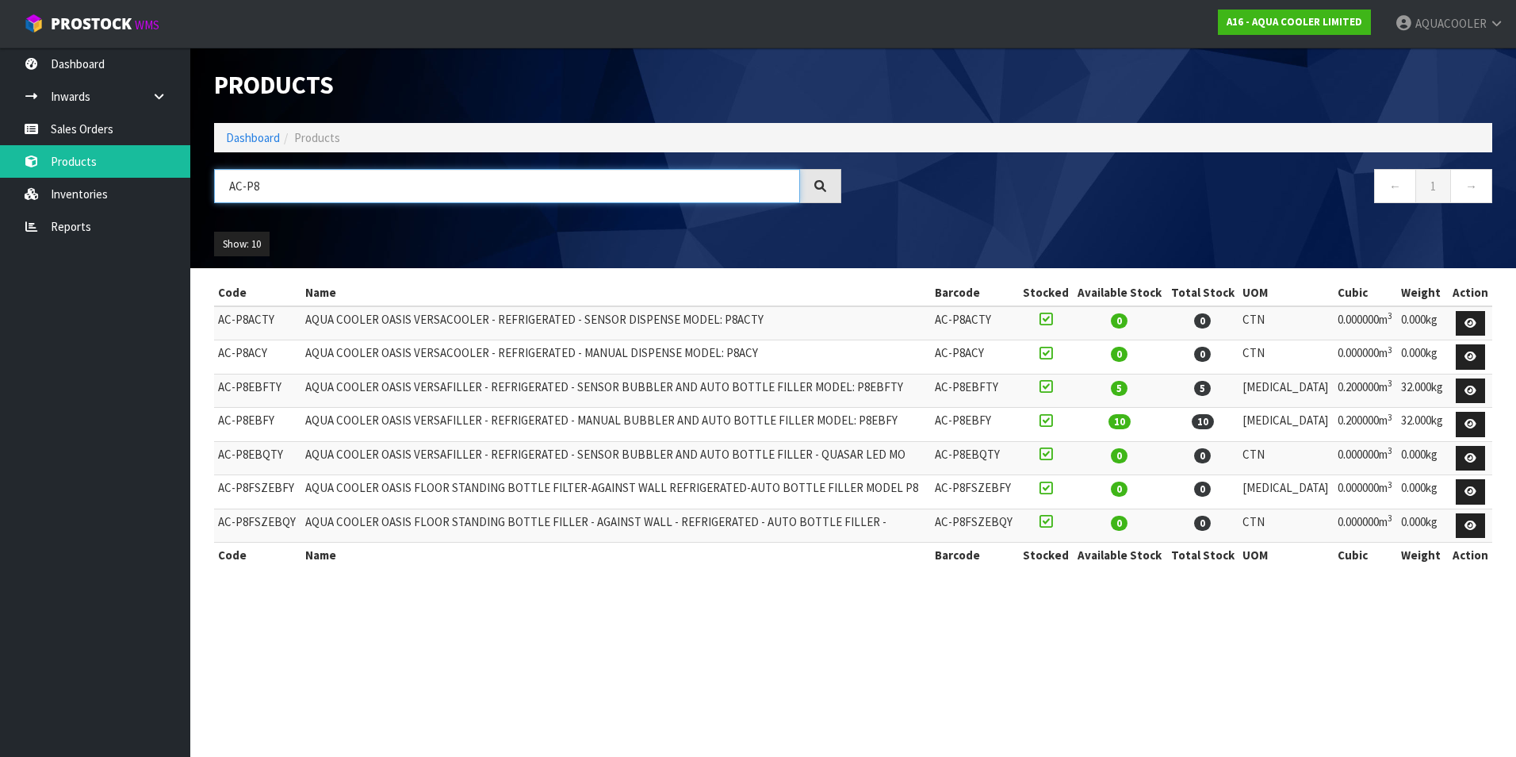
type input "AC-P8"
